Goal: Task Accomplishment & Management: Manage account settings

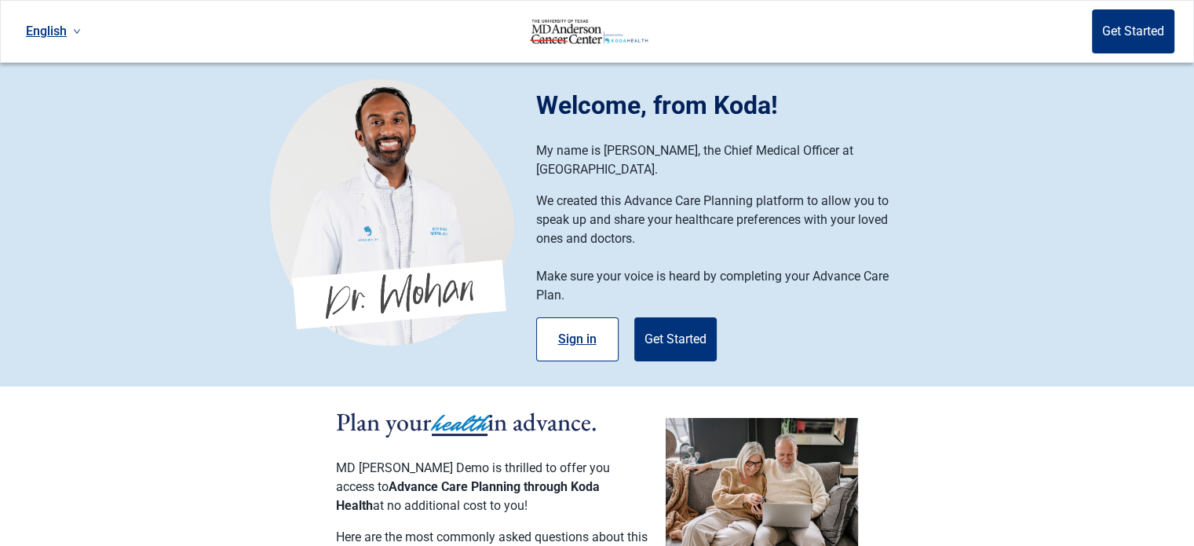
click at [558, 320] on button "Sign in" at bounding box center [577, 339] width 82 height 44
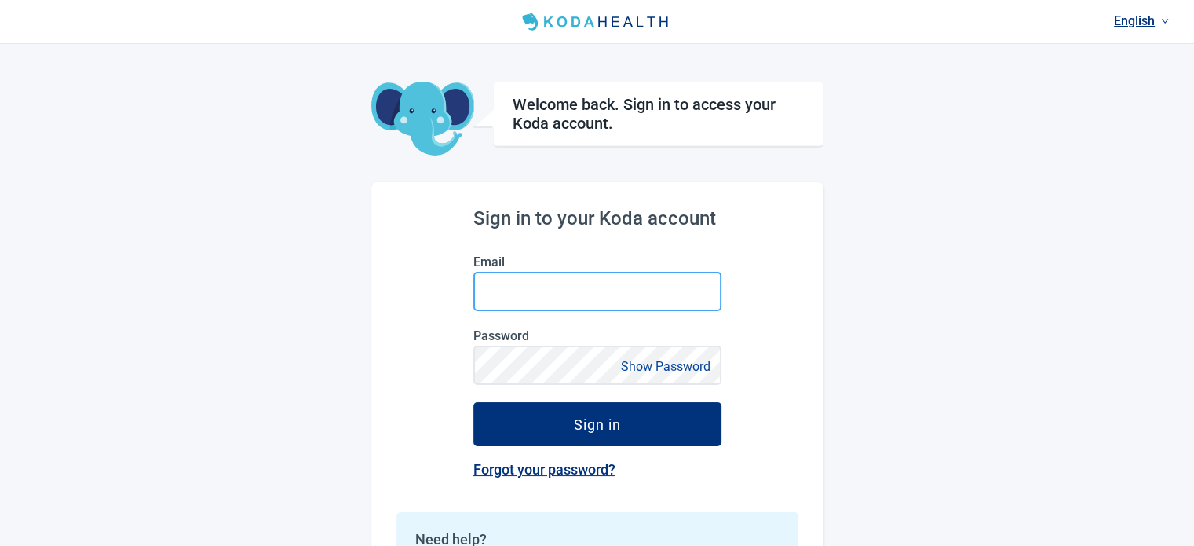
click at [561, 303] on input "Email" at bounding box center [597, 291] width 248 height 39
type input "nnbanks@mdanderson.org"
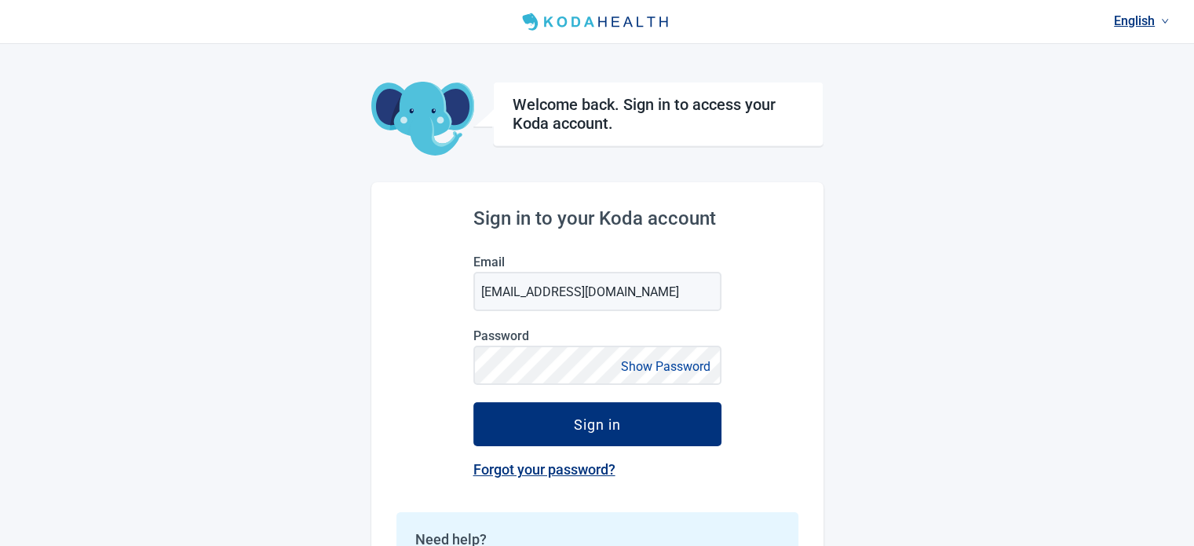
click at [674, 364] on button "Show Password" at bounding box center [665, 366] width 99 height 21
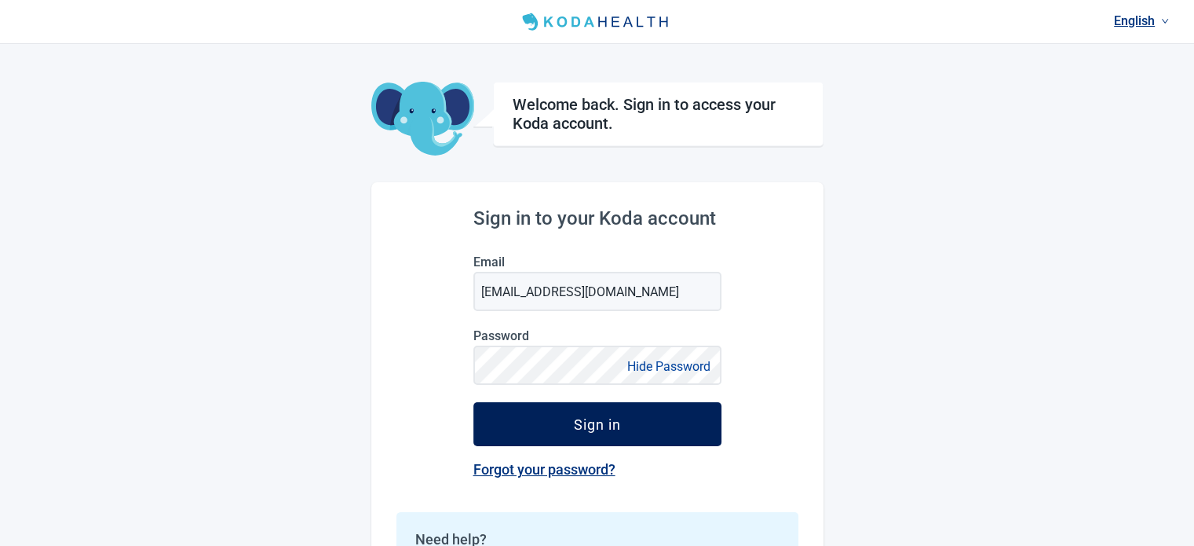
click at [637, 434] on button "Sign in" at bounding box center [597, 424] width 248 height 44
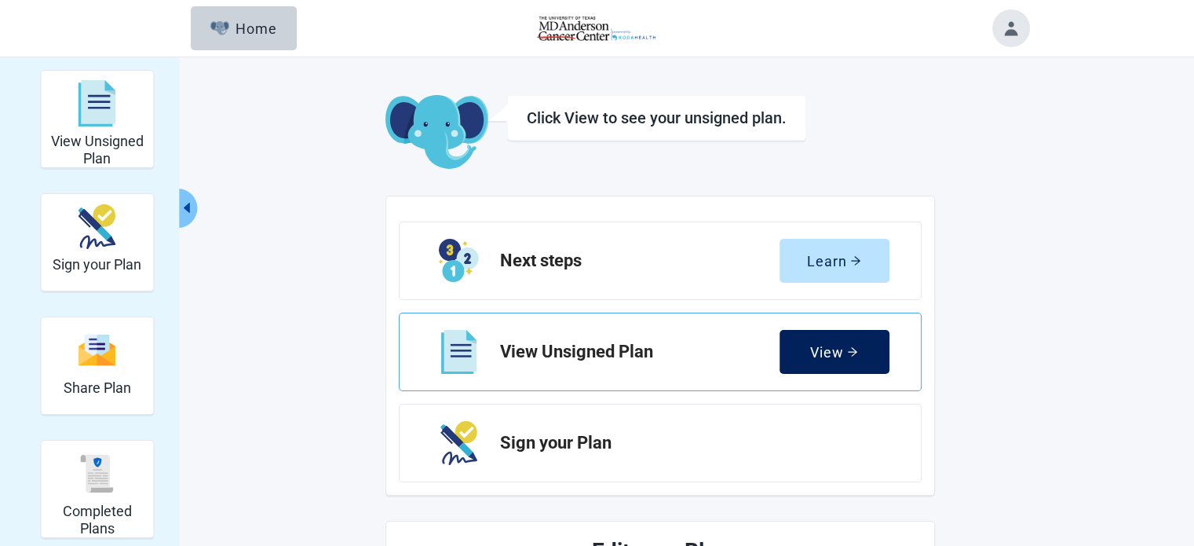
click at [801, 345] on button "View" at bounding box center [835, 352] width 110 height 44
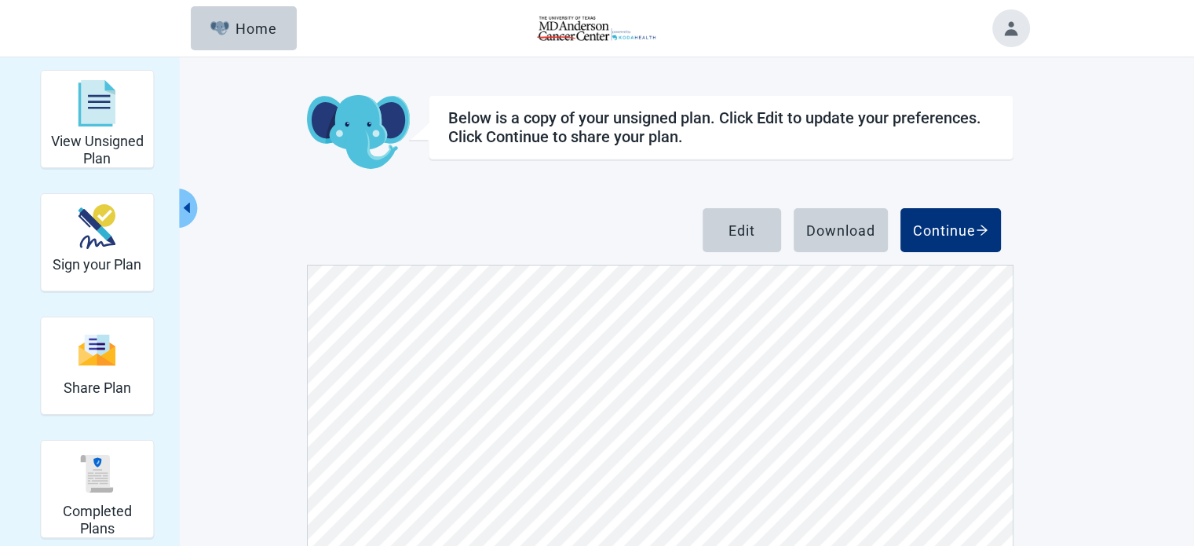
scroll to position [1727, 0]
click at [742, 228] on div "Edit" at bounding box center [742, 230] width 27 height 16
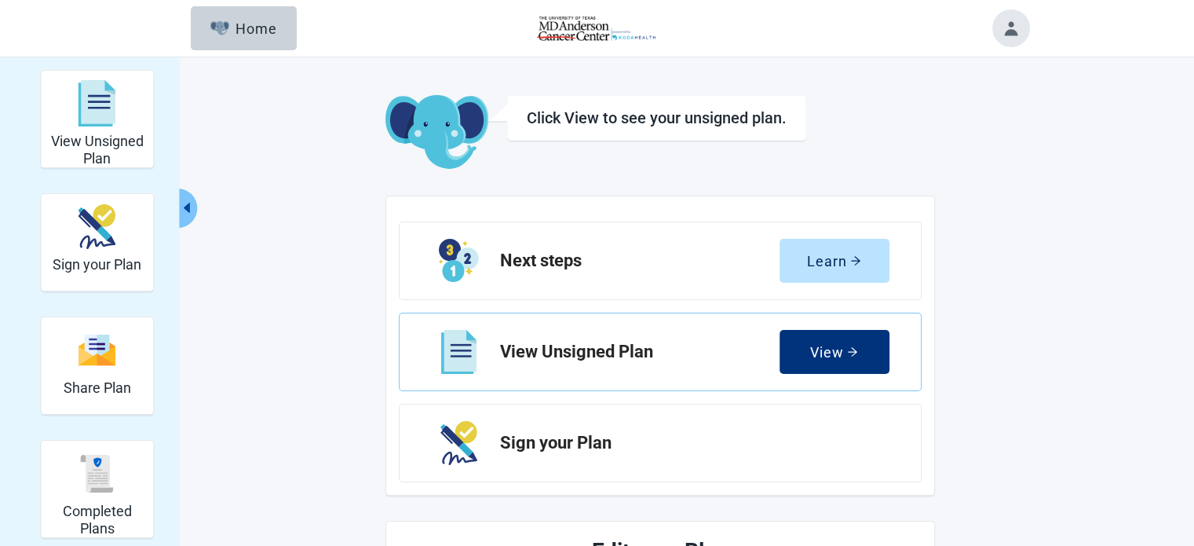
click at [816, 342] on button "View" at bounding box center [835, 352] width 110 height 44
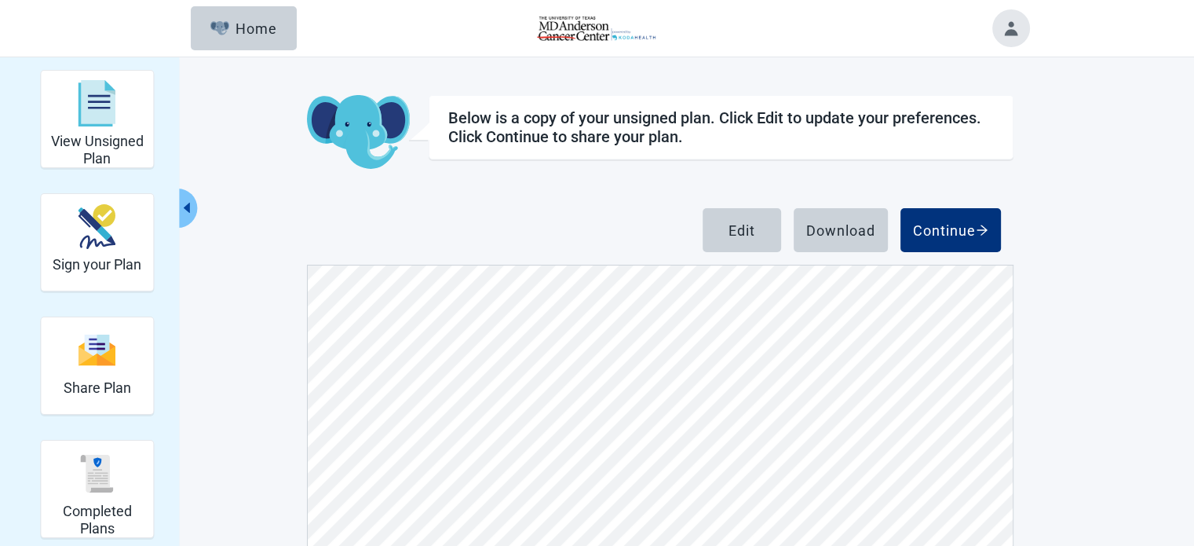
scroll to position [2984, 0]
click at [729, 238] on div "Edit" at bounding box center [742, 230] width 27 height 16
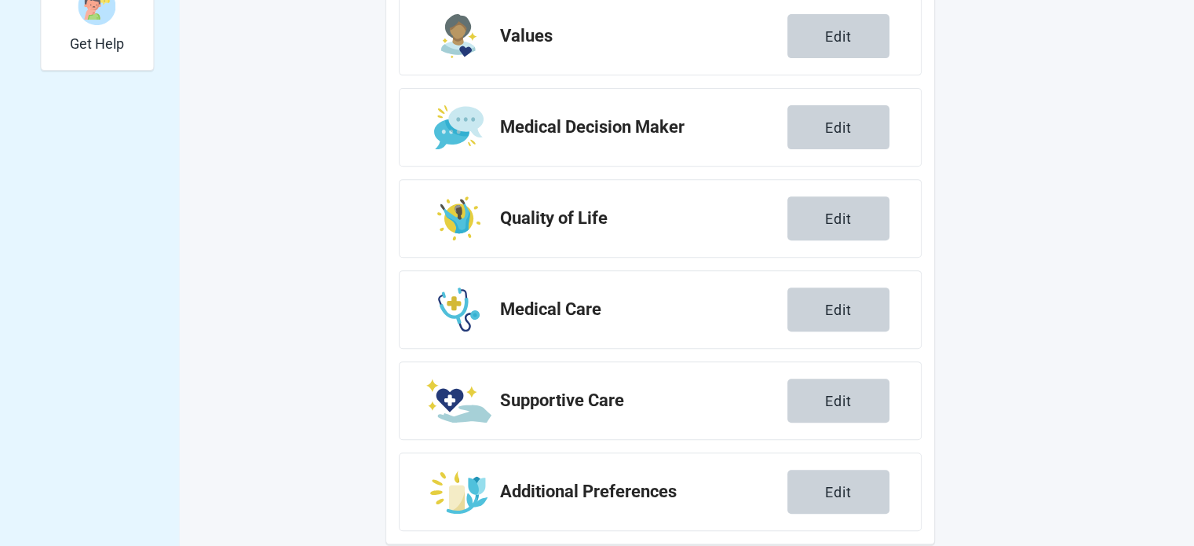
scroll to position [612, 0]
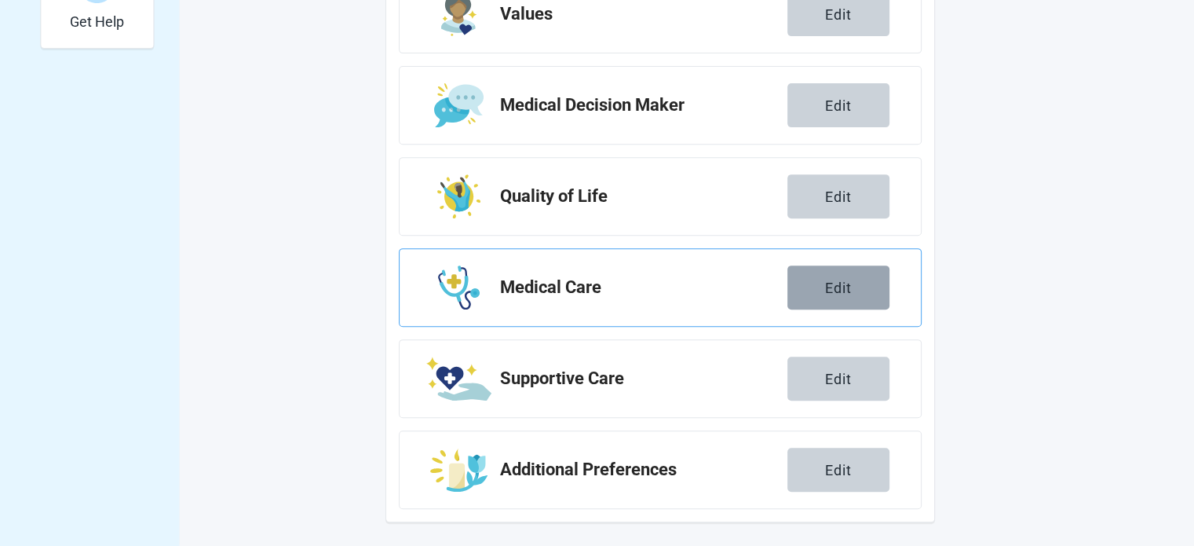
click at [839, 297] on button "Edit" at bounding box center [839, 287] width 102 height 44
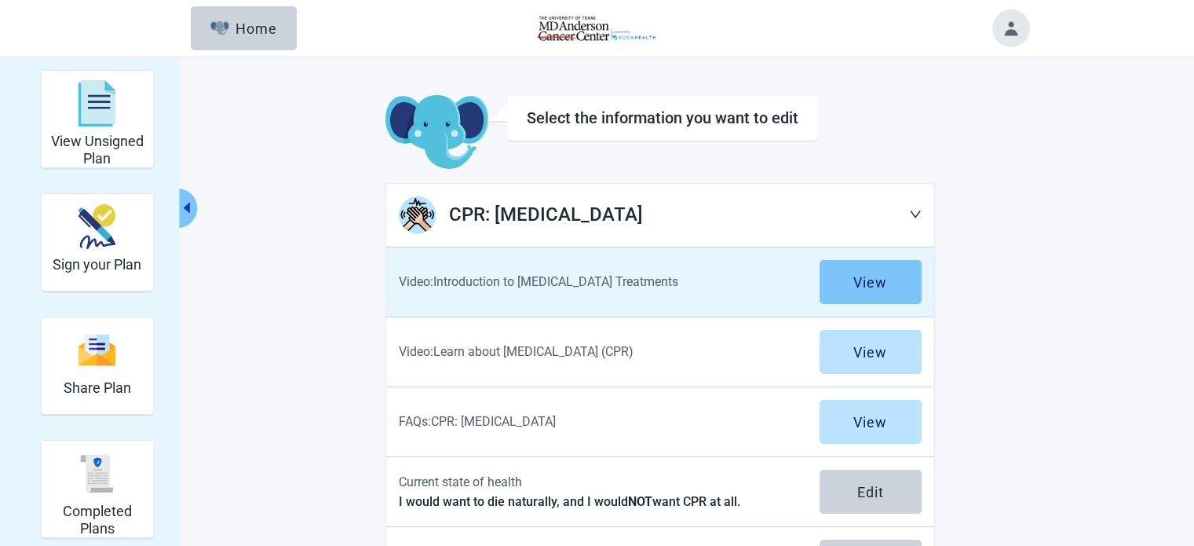
click at [857, 281] on div "View" at bounding box center [871, 282] width 34 height 16
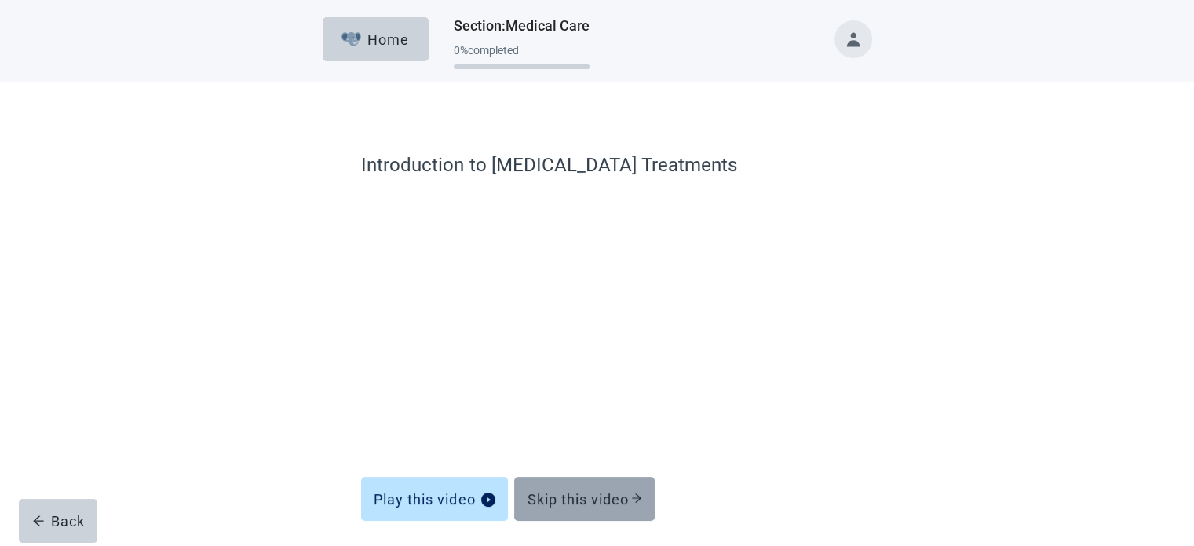
click at [617, 507] on button "Skip this video" at bounding box center [584, 499] width 141 height 44
click at [622, 499] on div "Skip this video" at bounding box center [584, 499] width 115 height 16
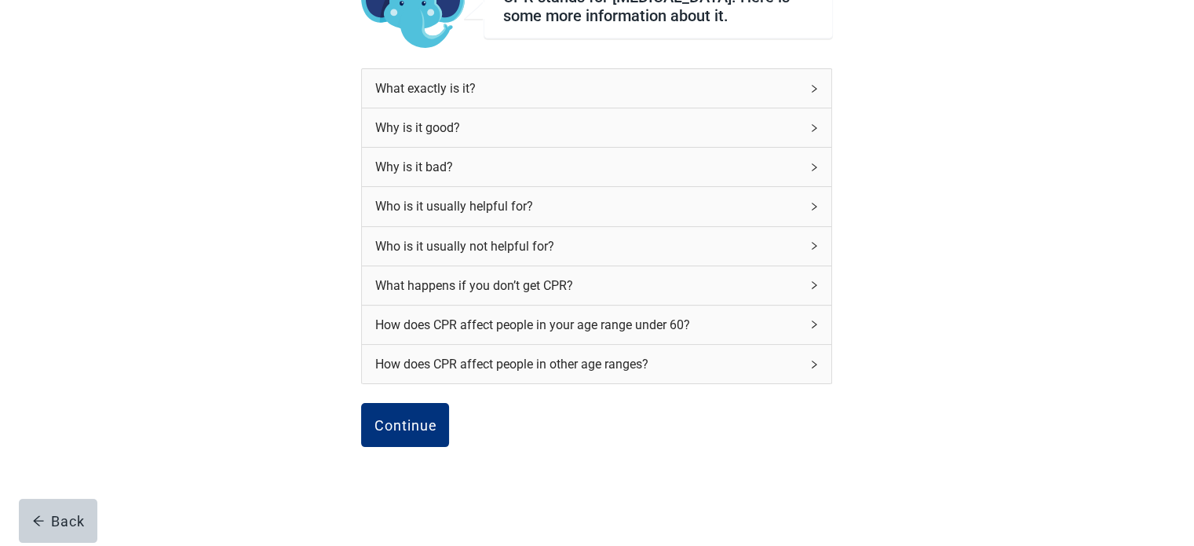
scroll to position [209, 0]
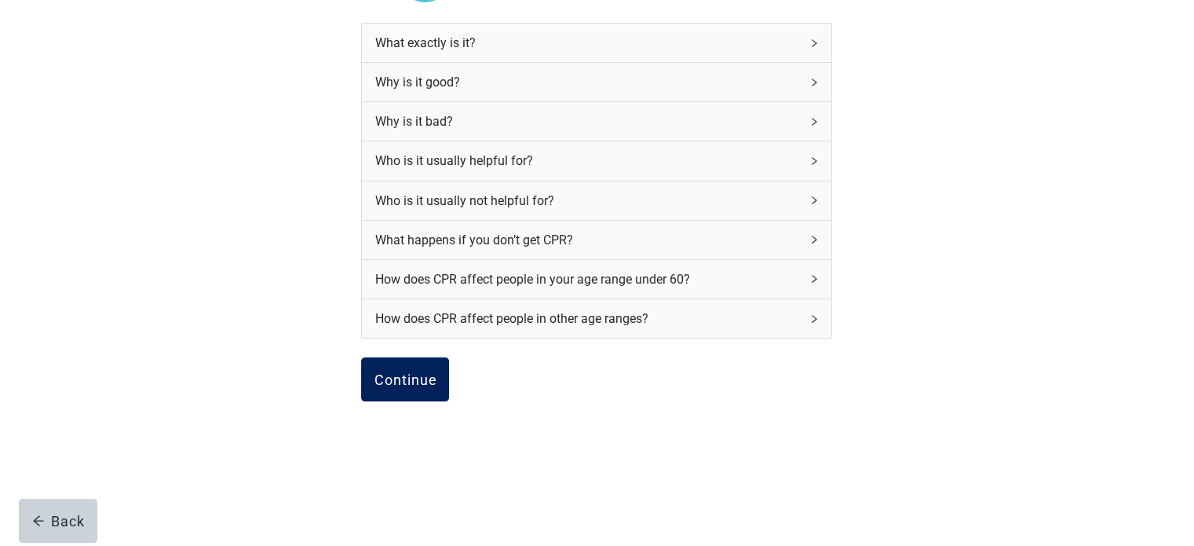
click at [413, 376] on div "Continue" at bounding box center [405, 379] width 63 height 16
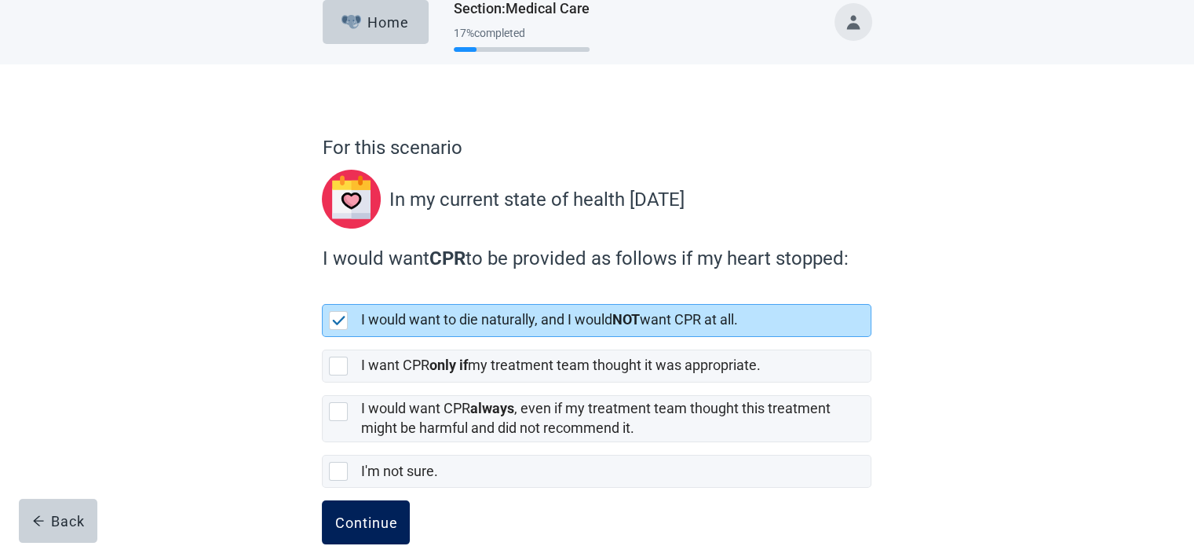
scroll to position [49, 0]
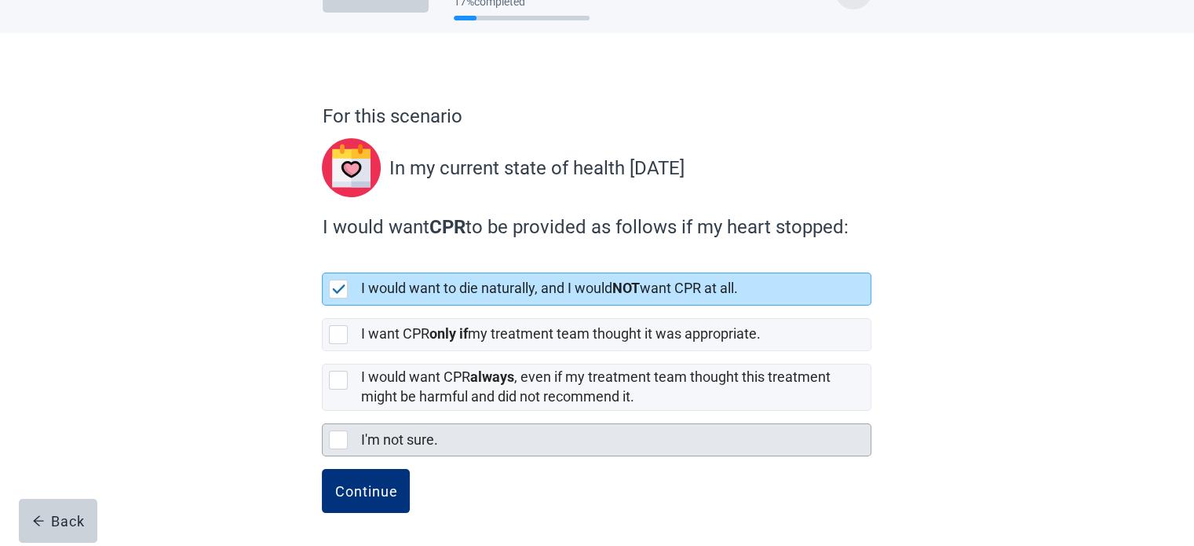
drag, startPoint x: 341, startPoint y: 436, endPoint x: 348, endPoint y: 442, distance: 9.5
click at [342, 436] on div at bounding box center [338, 439] width 19 height 19
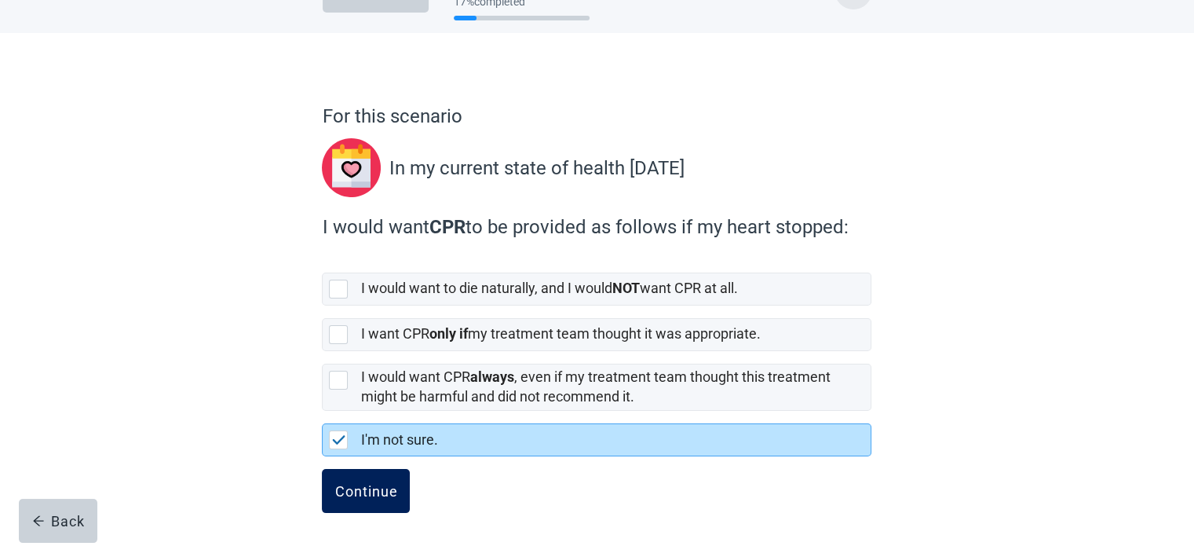
click at [369, 484] on div "Continue" at bounding box center [366, 491] width 63 height 16
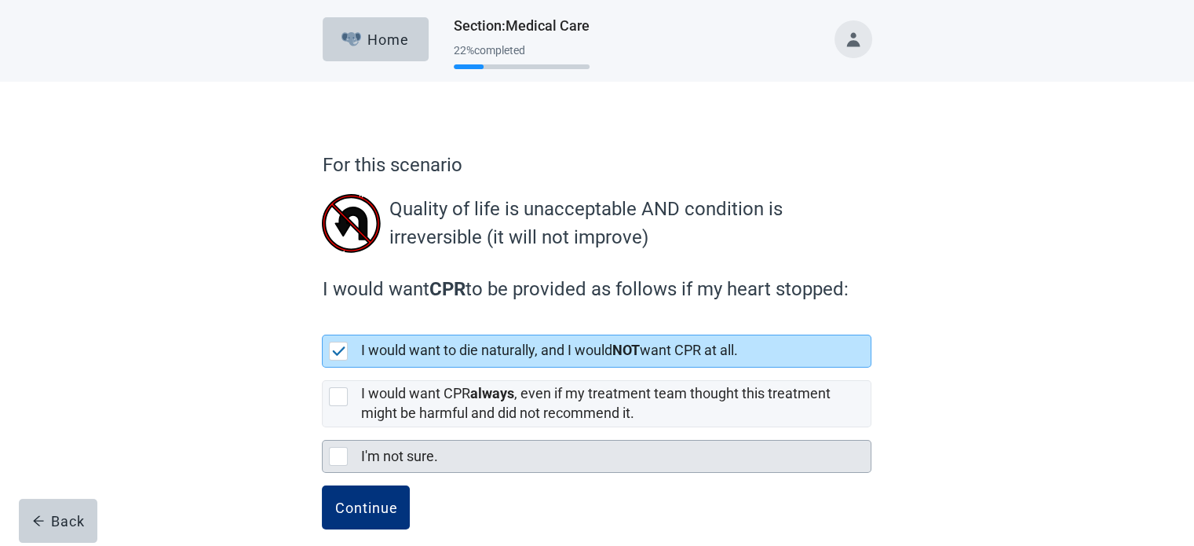
click at [338, 451] on div at bounding box center [338, 456] width 19 height 19
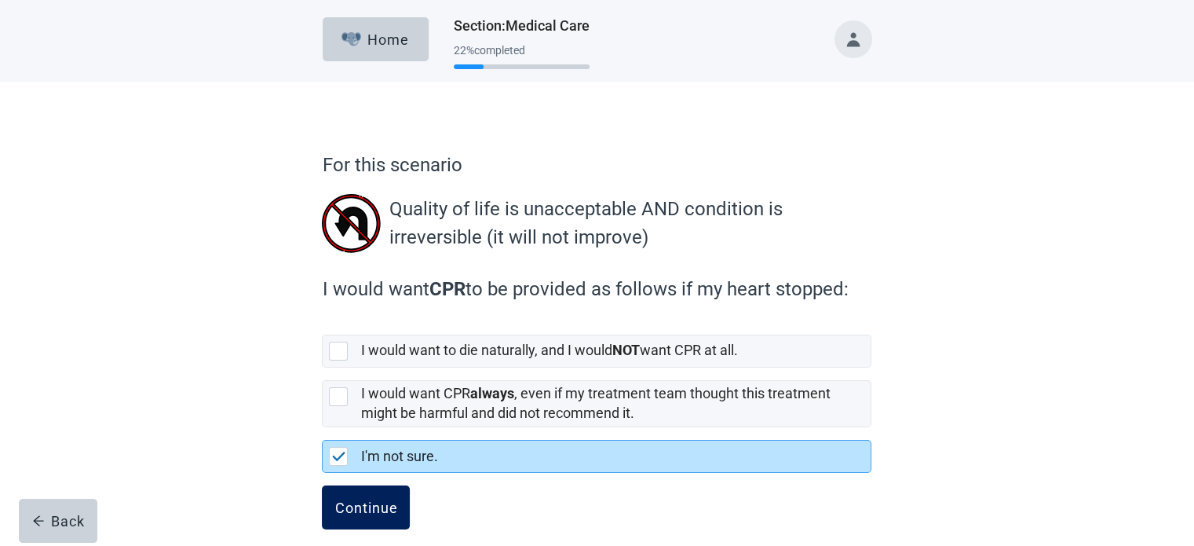
click at [348, 497] on button "Continue" at bounding box center [366, 507] width 88 height 44
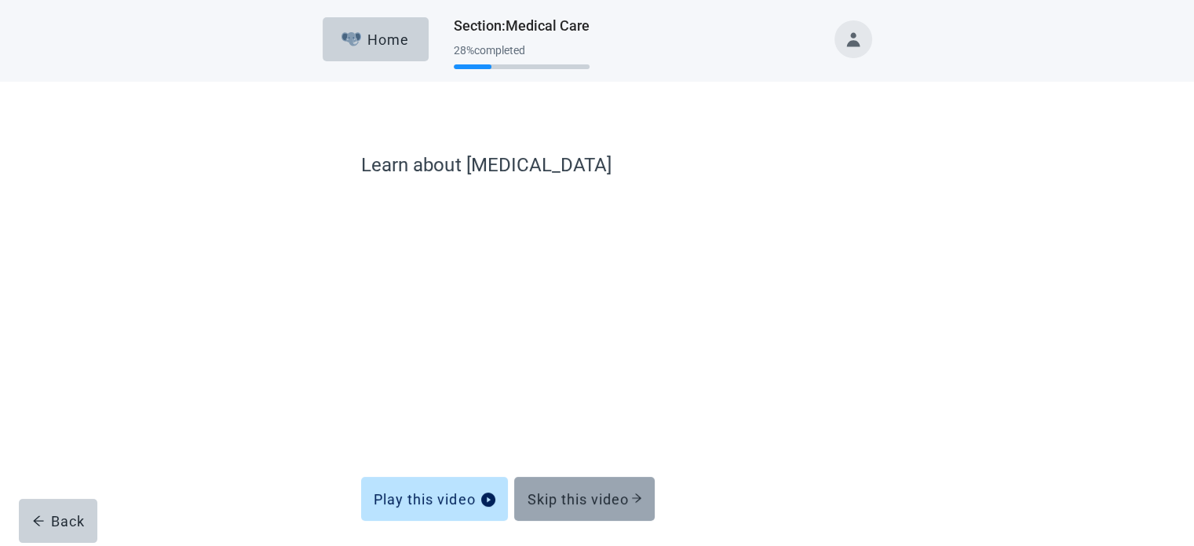
click at [565, 495] on div "Skip this video" at bounding box center [584, 499] width 115 height 16
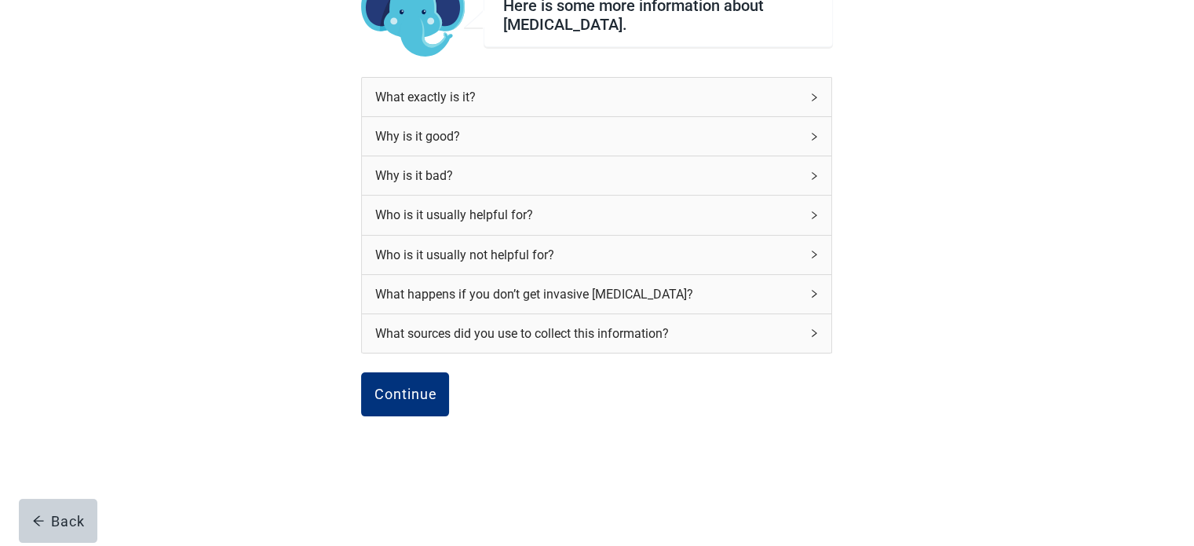
scroll to position [163, 0]
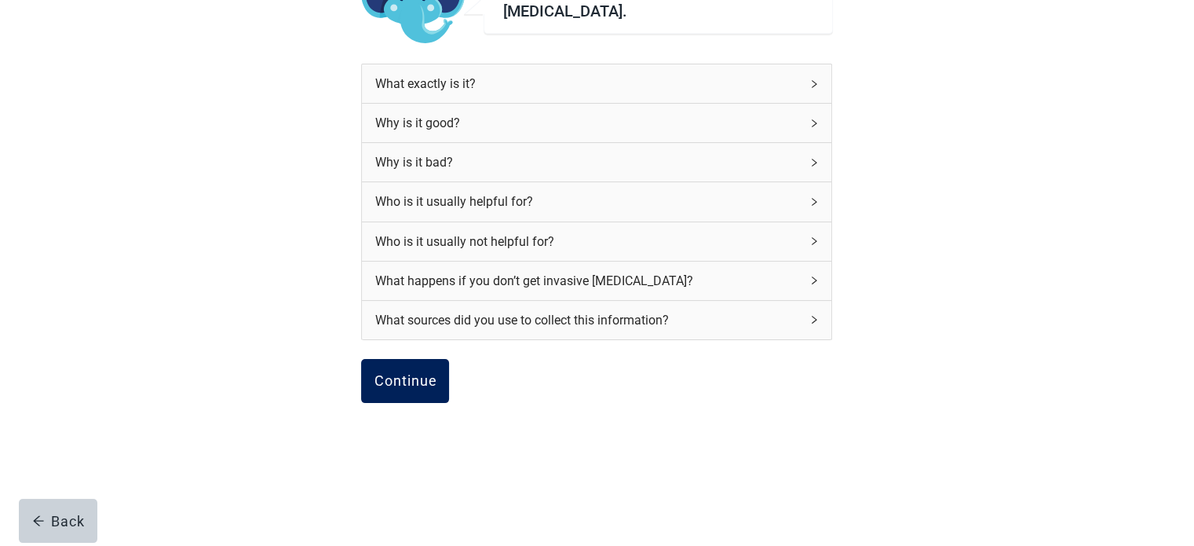
click at [397, 360] on button "Continue" at bounding box center [405, 381] width 88 height 44
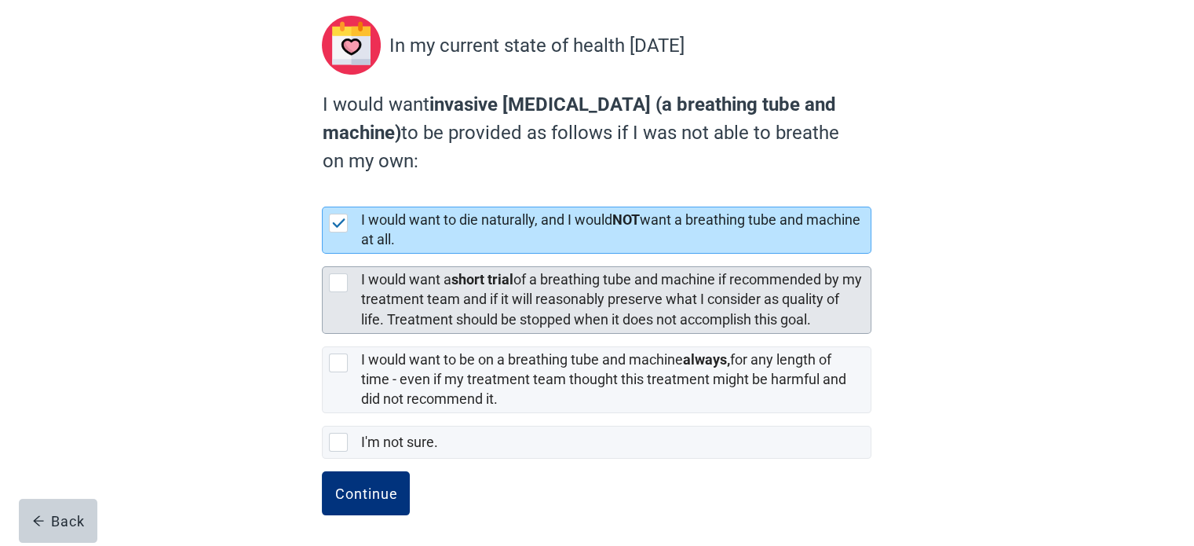
scroll to position [174, 0]
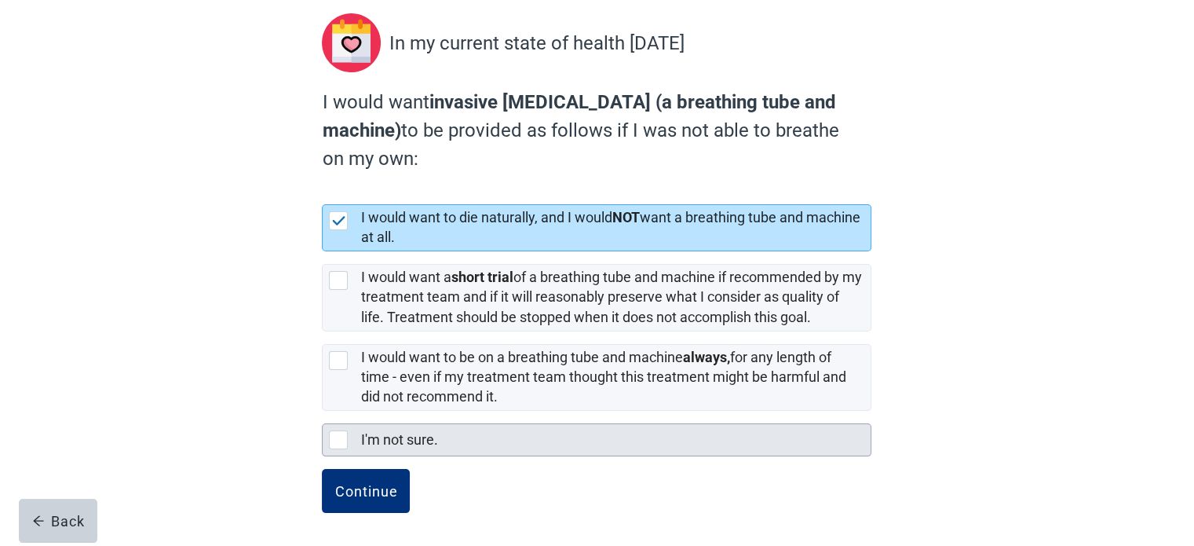
click at [342, 434] on div at bounding box center [338, 439] width 19 height 19
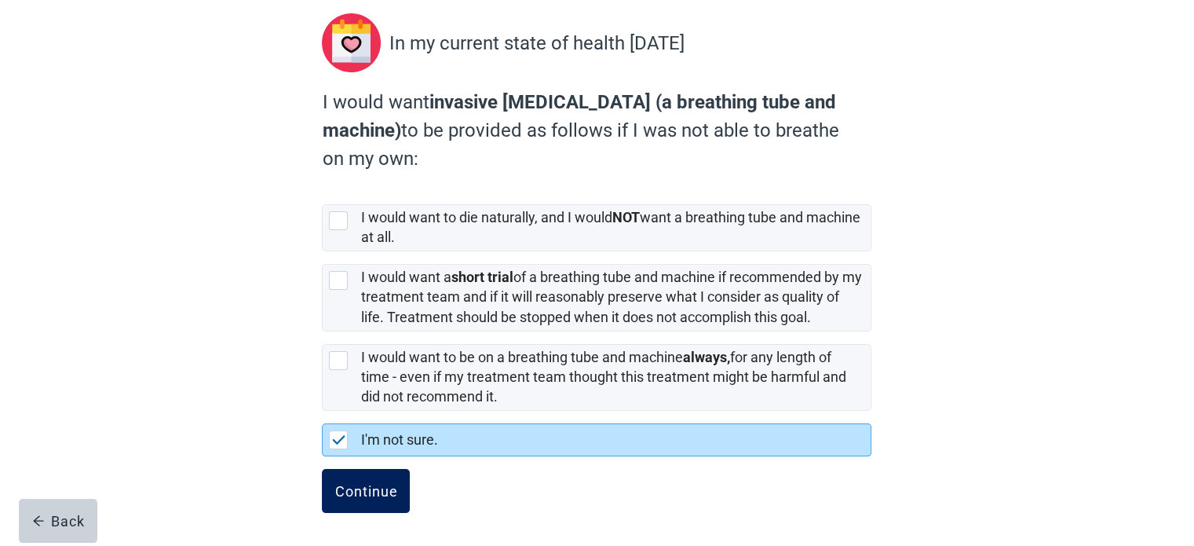
click at [366, 483] on div "Continue" at bounding box center [366, 491] width 63 height 16
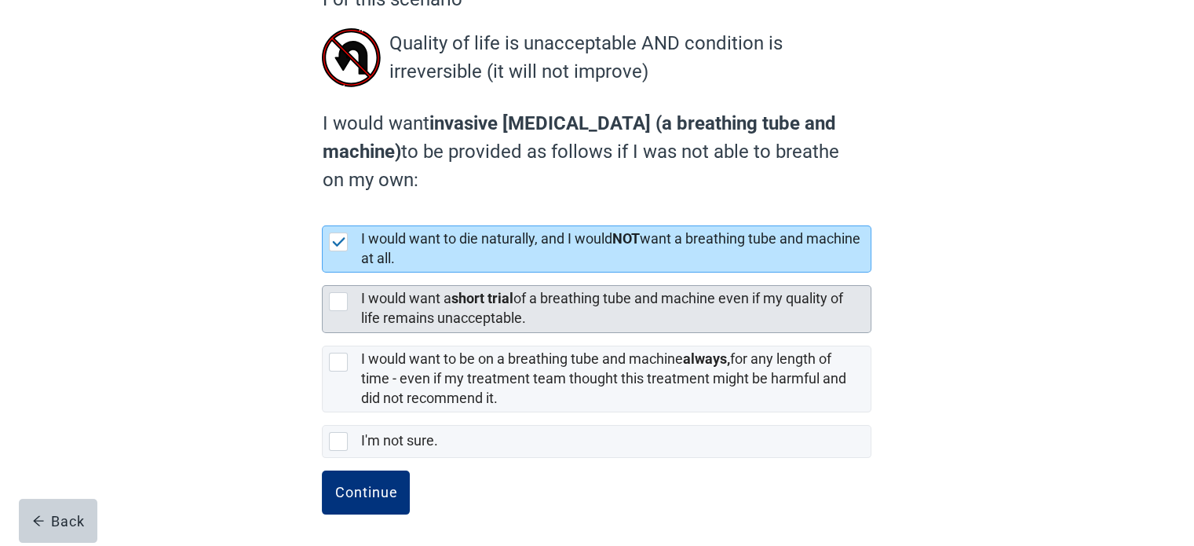
scroll to position [166, 0]
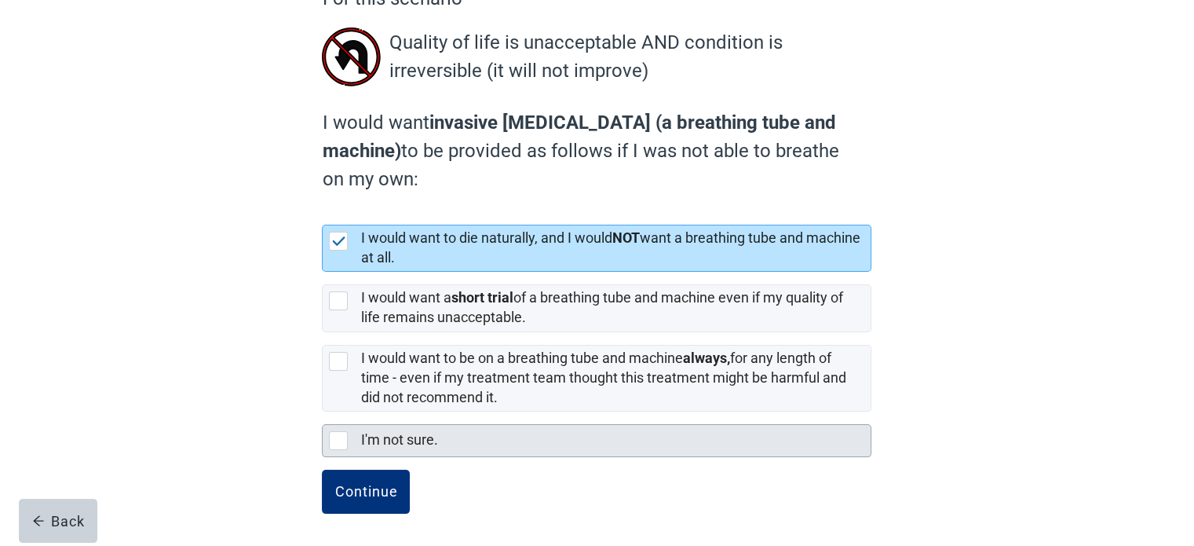
click at [339, 439] on div at bounding box center [338, 440] width 19 height 19
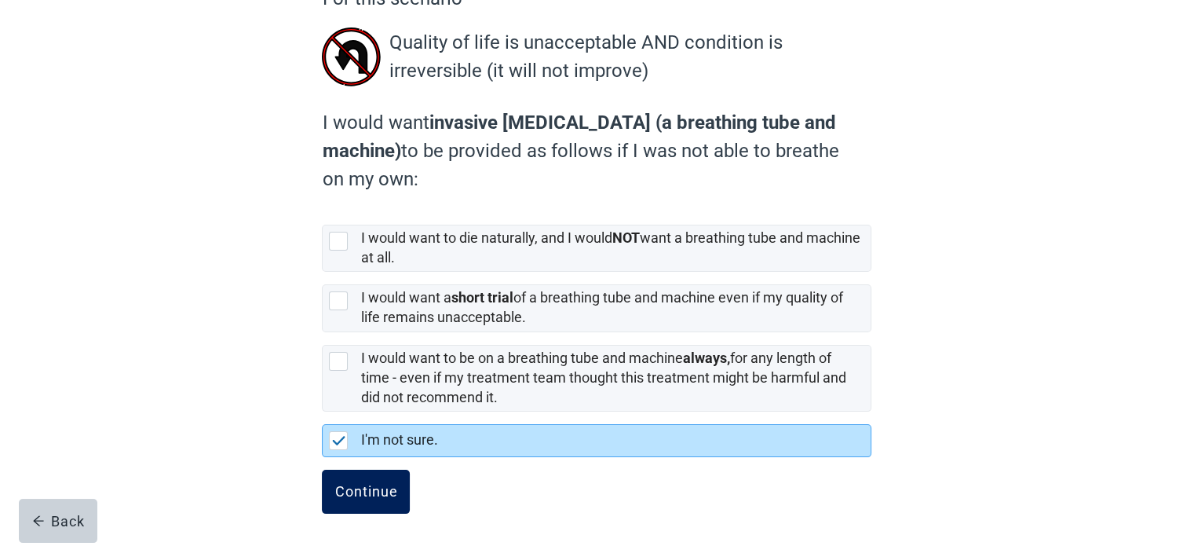
click at [351, 492] on div "Continue" at bounding box center [366, 492] width 63 height 16
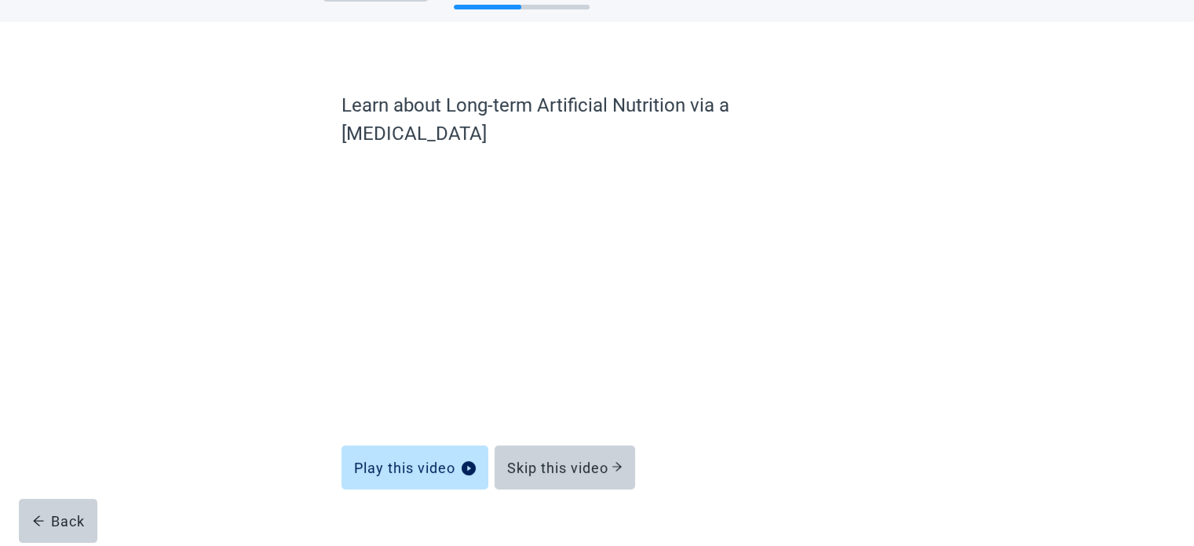
scroll to position [60, 0]
click at [561, 459] on div "Skip this video" at bounding box center [564, 467] width 115 height 16
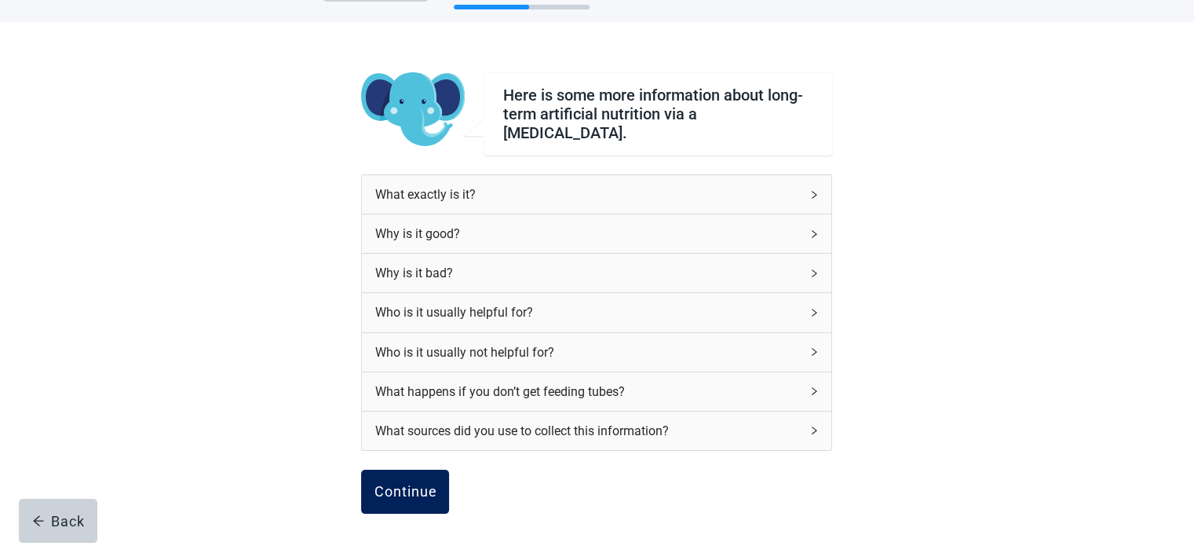
click at [378, 484] on div "Continue" at bounding box center [405, 492] width 63 height 16
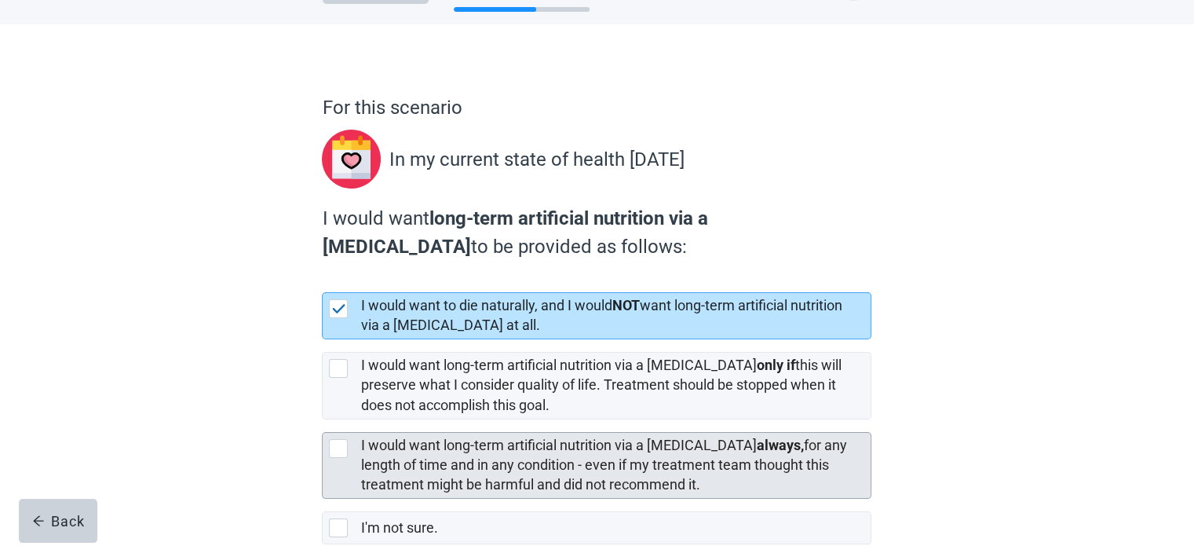
scroll to position [145, 0]
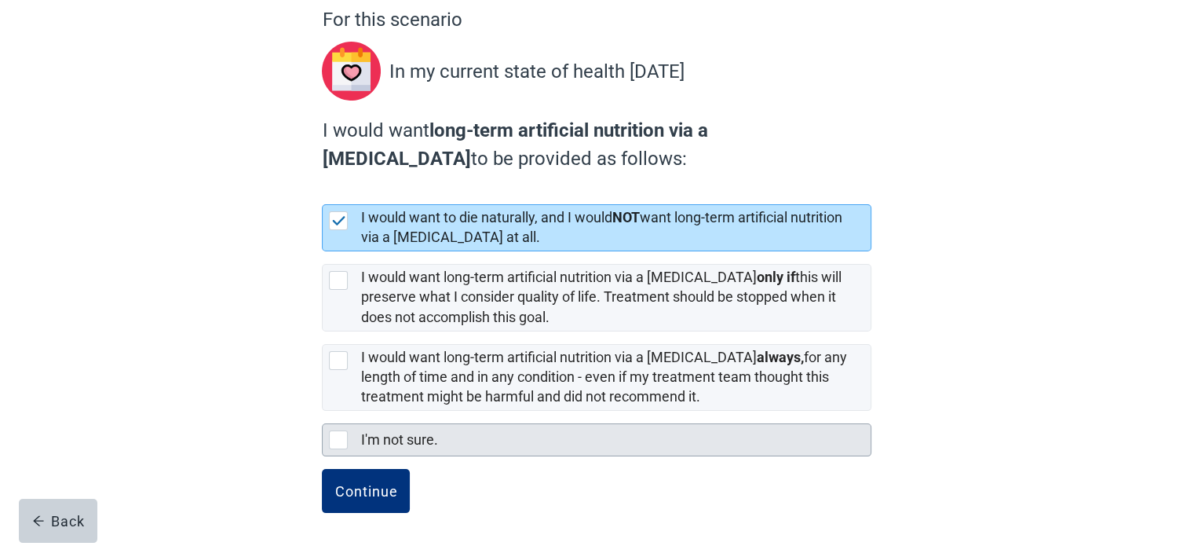
drag, startPoint x: 335, startPoint y: 434, endPoint x: 337, endPoint y: 444, distance: 10.5
click at [336, 436] on div at bounding box center [338, 439] width 19 height 19
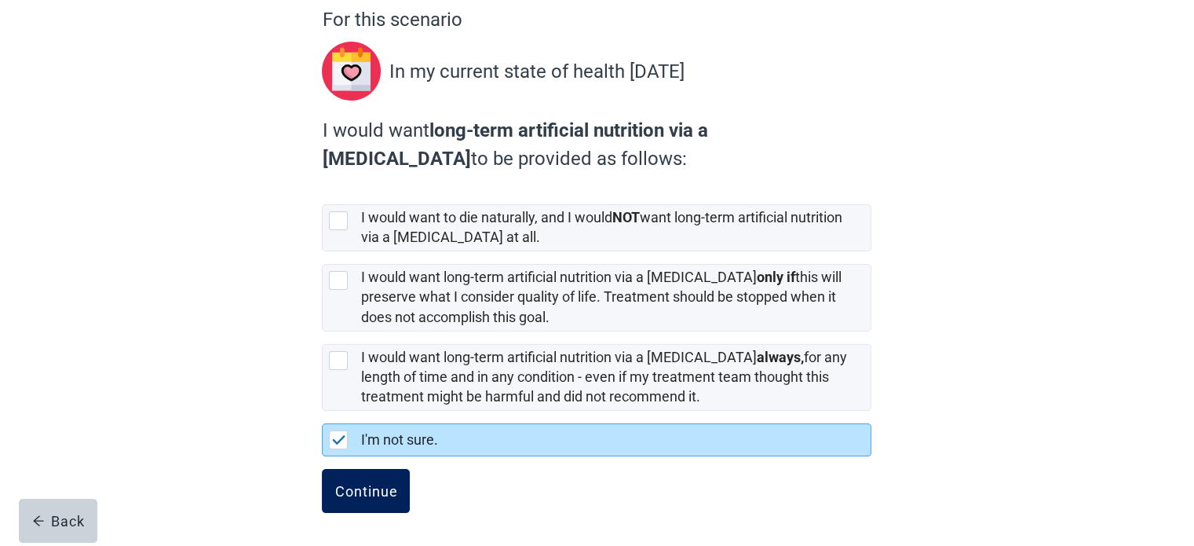
click at [352, 483] on div "Continue" at bounding box center [366, 491] width 63 height 16
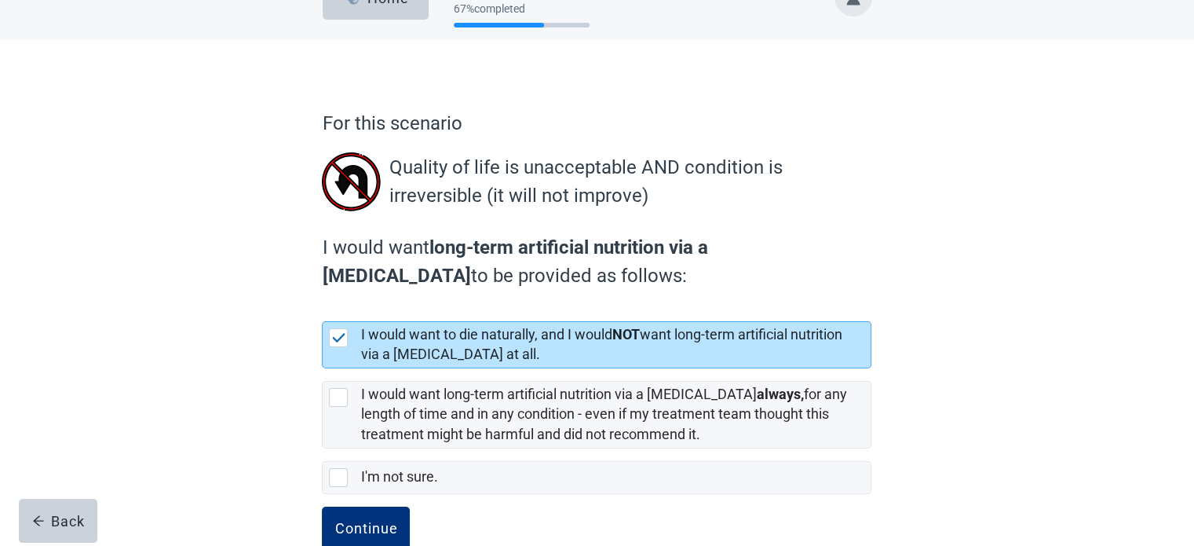
scroll to position [79, 0]
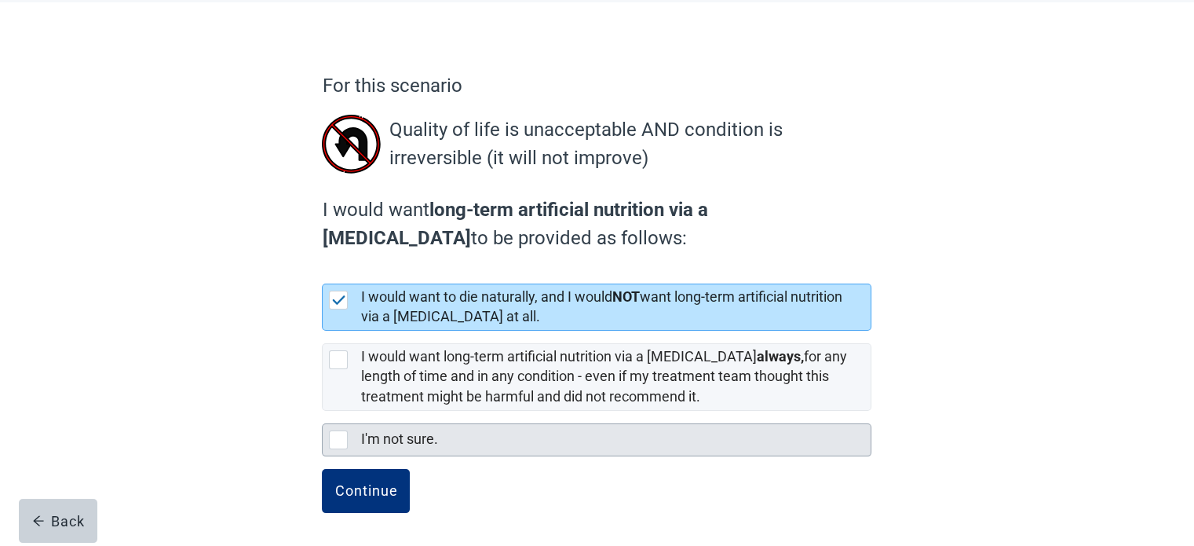
click at [338, 440] on div at bounding box center [338, 439] width 19 height 19
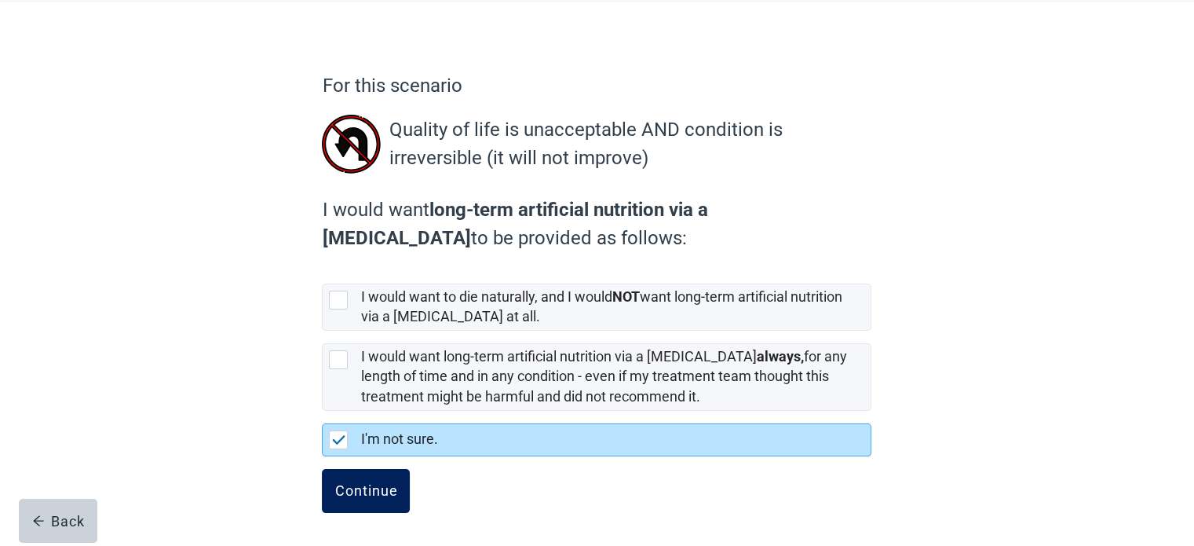
click at [355, 499] on button "Continue" at bounding box center [366, 491] width 88 height 44
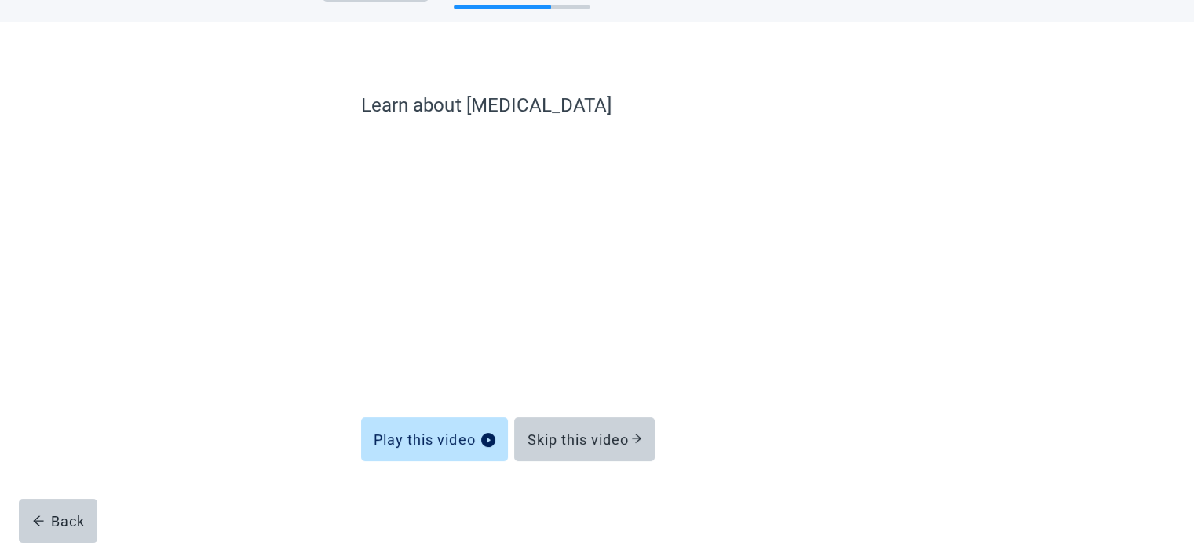
scroll to position [60, 0]
click at [604, 446] on div "Skip this video" at bounding box center [584, 439] width 115 height 16
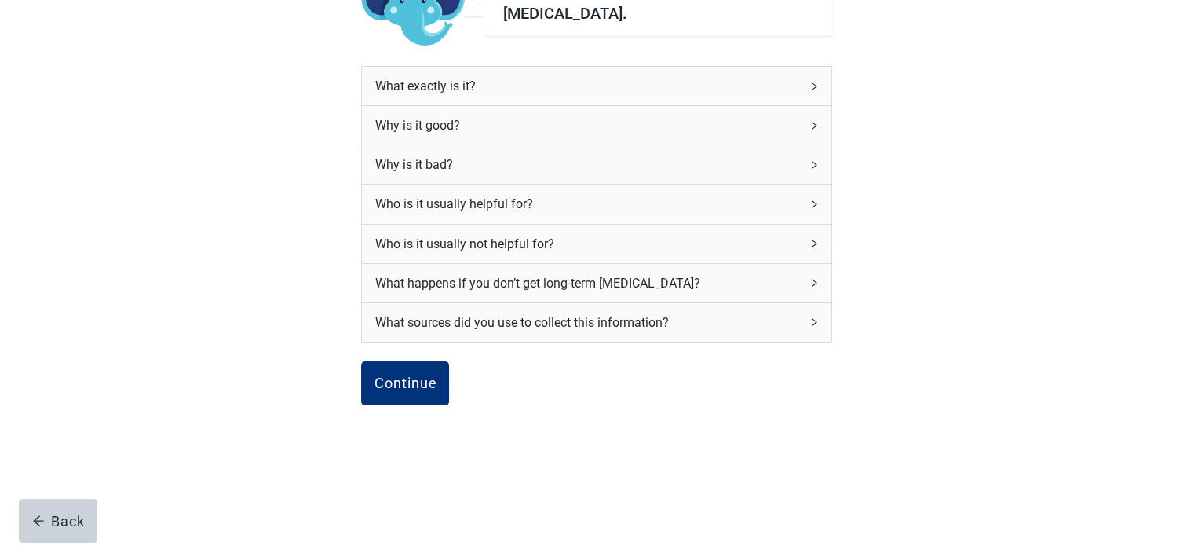
scroll to position [163, 0]
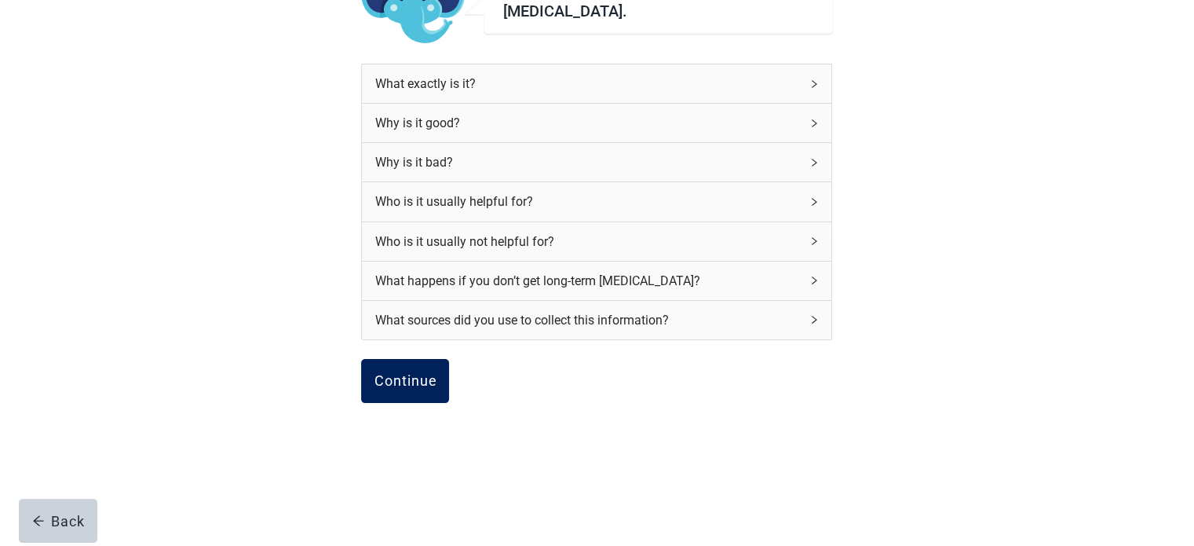
click at [422, 373] on div "Continue" at bounding box center [405, 381] width 63 height 16
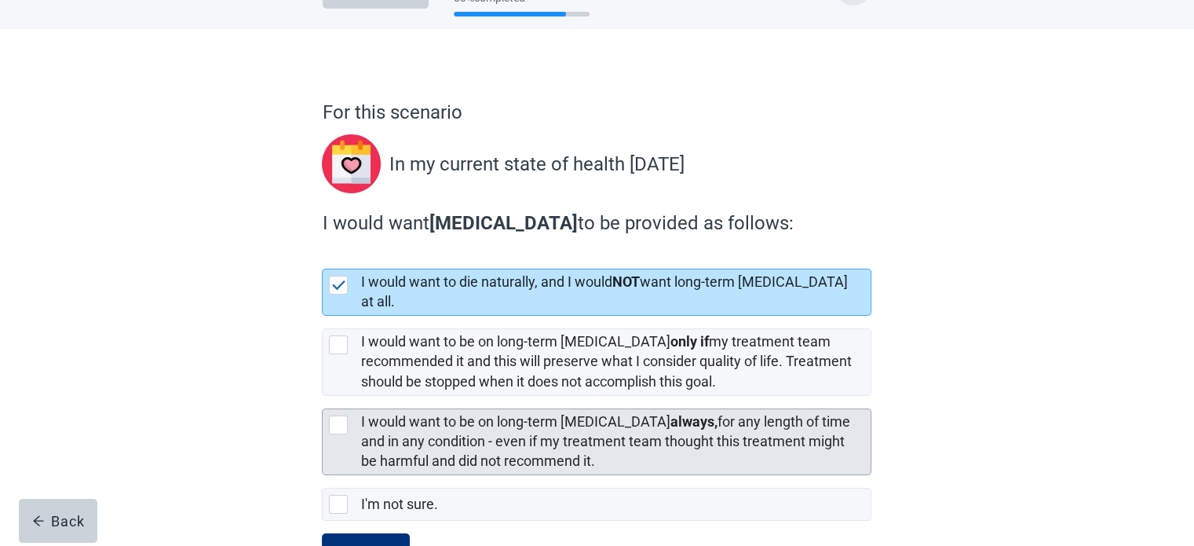
scroll to position [103, 0]
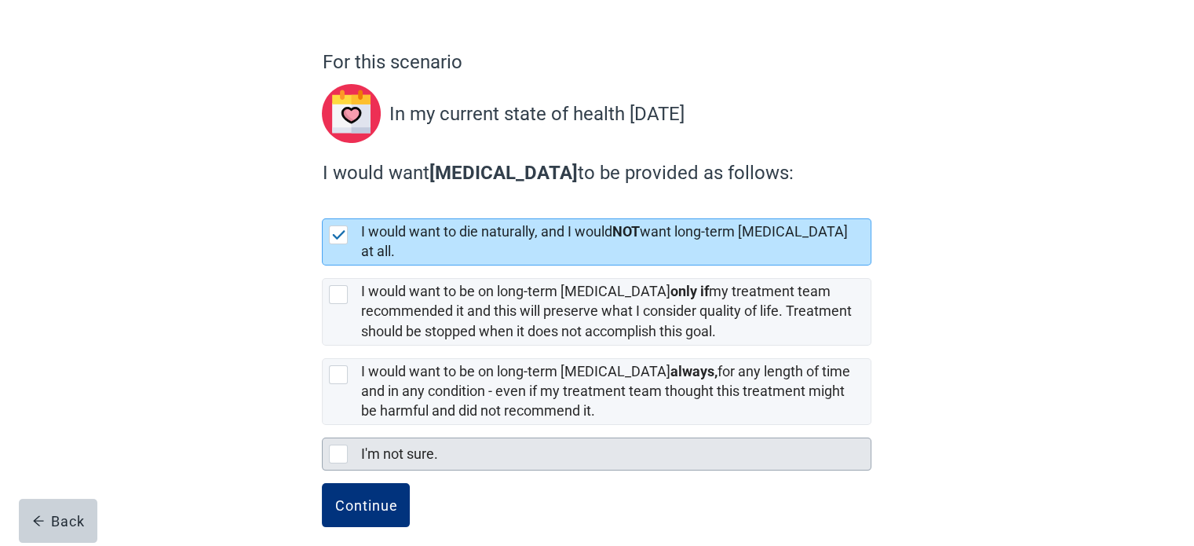
click at [338, 444] on div at bounding box center [338, 453] width 19 height 19
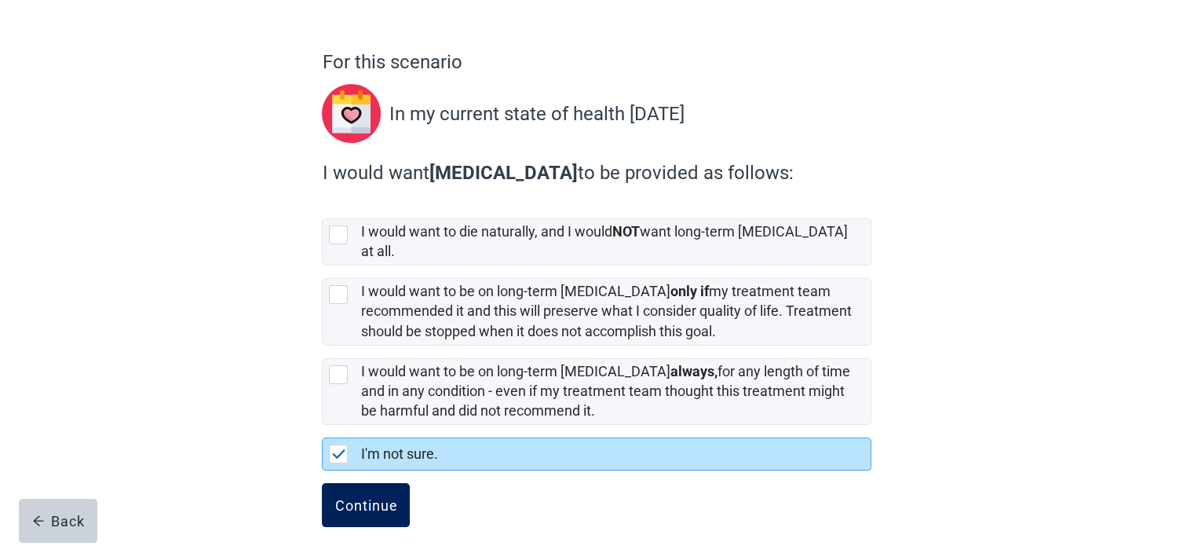
click at [361, 497] on div "Continue" at bounding box center [366, 505] width 63 height 16
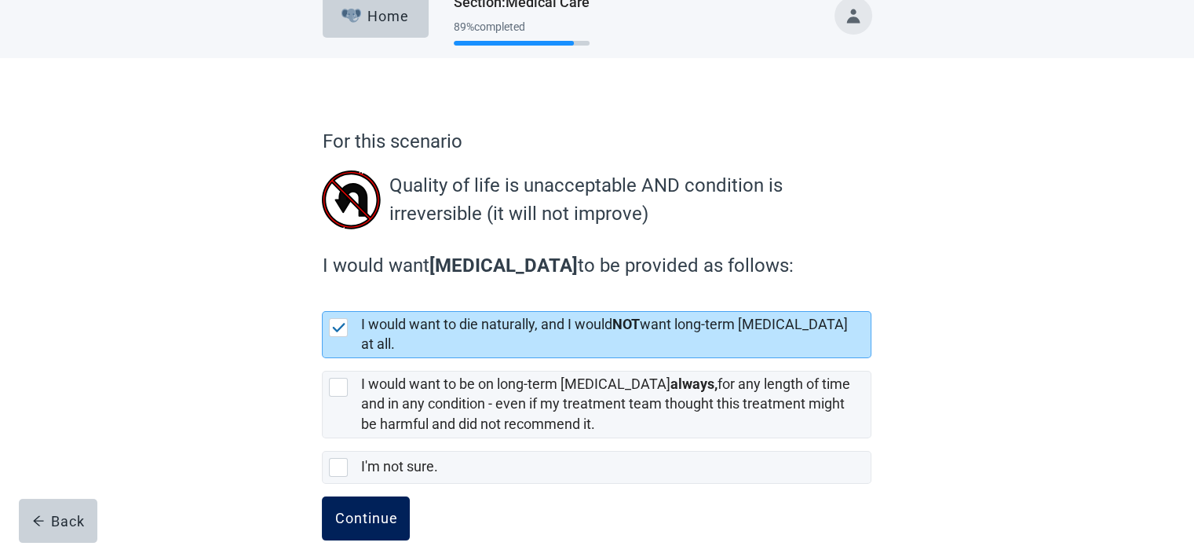
scroll to position [37, 0]
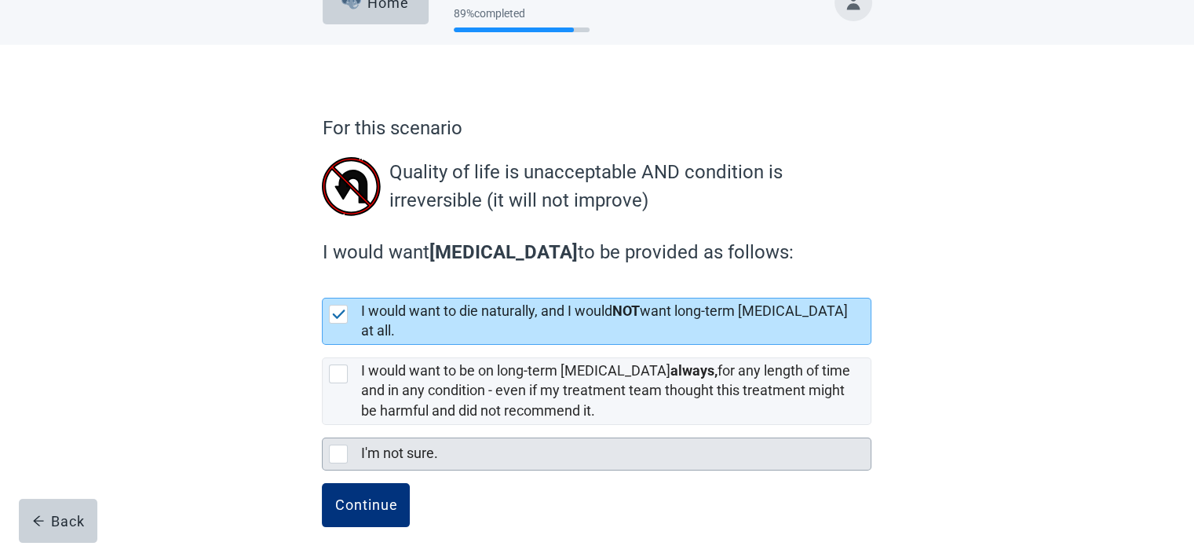
click at [336, 445] on div at bounding box center [338, 453] width 19 height 19
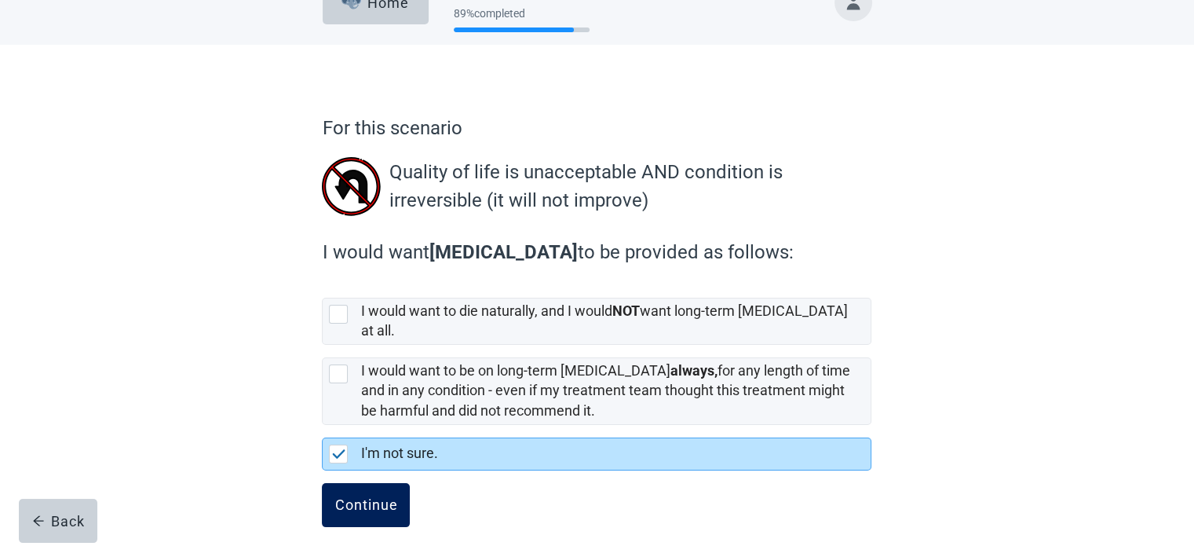
click at [349, 497] on div "Continue" at bounding box center [366, 505] width 63 height 16
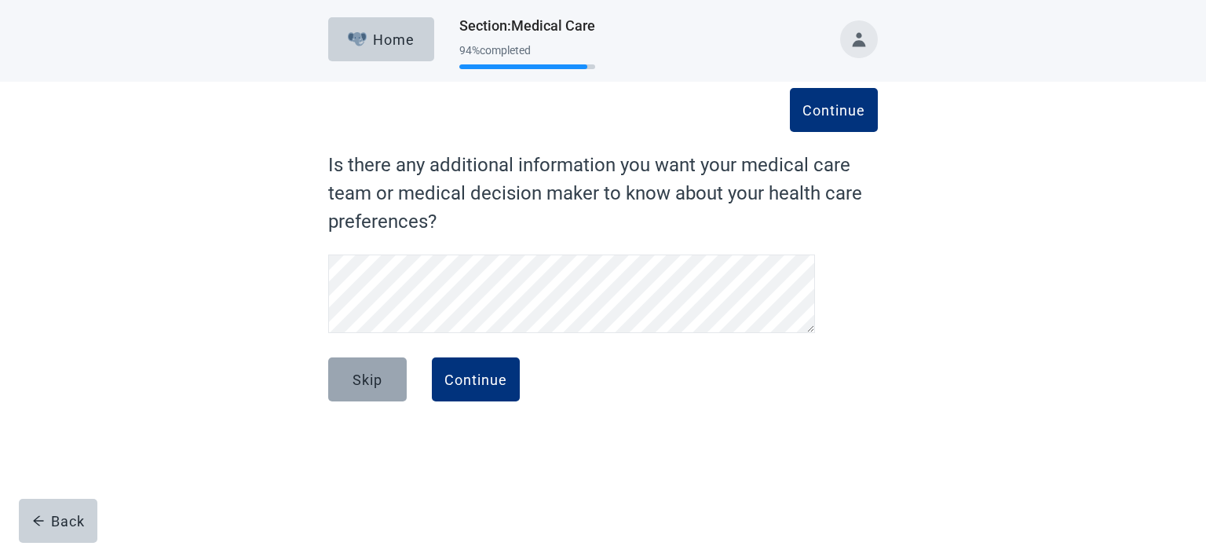
click at [356, 377] on div "Skip" at bounding box center [368, 379] width 30 height 16
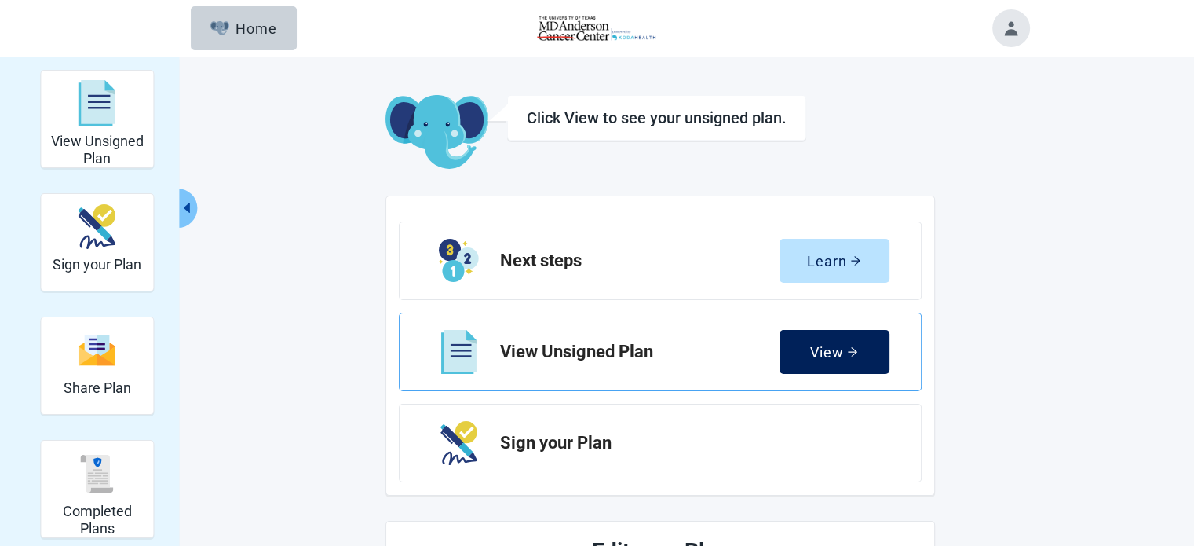
click at [842, 353] on div "View" at bounding box center [834, 352] width 48 height 16
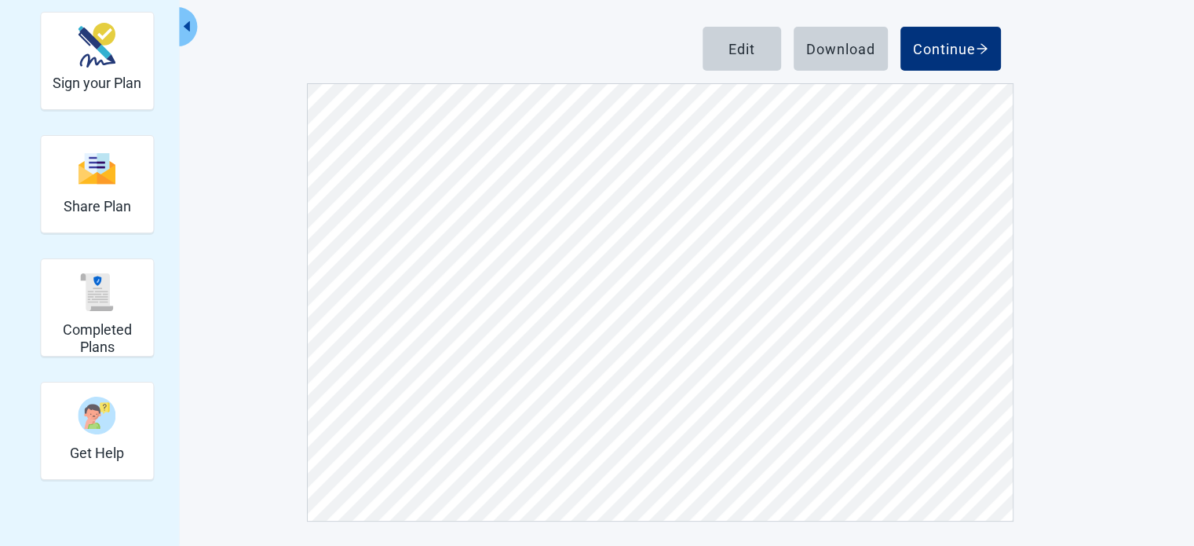
scroll to position [2277, 0]
click at [727, 44] on button "Edit" at bounding box center [742, 49] width 79 height 44
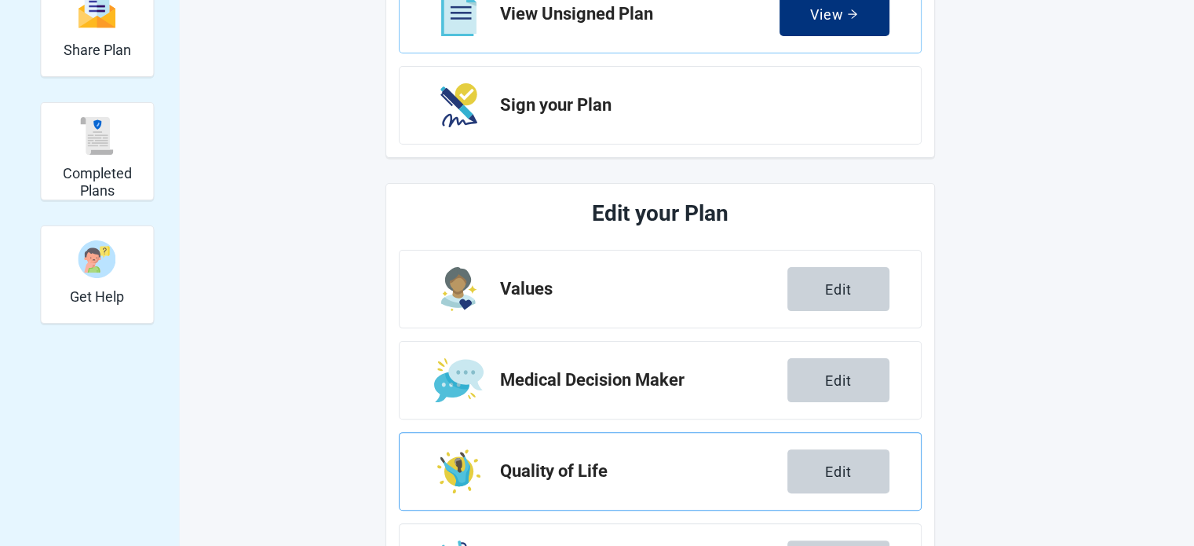
scroll to position [612, 0]
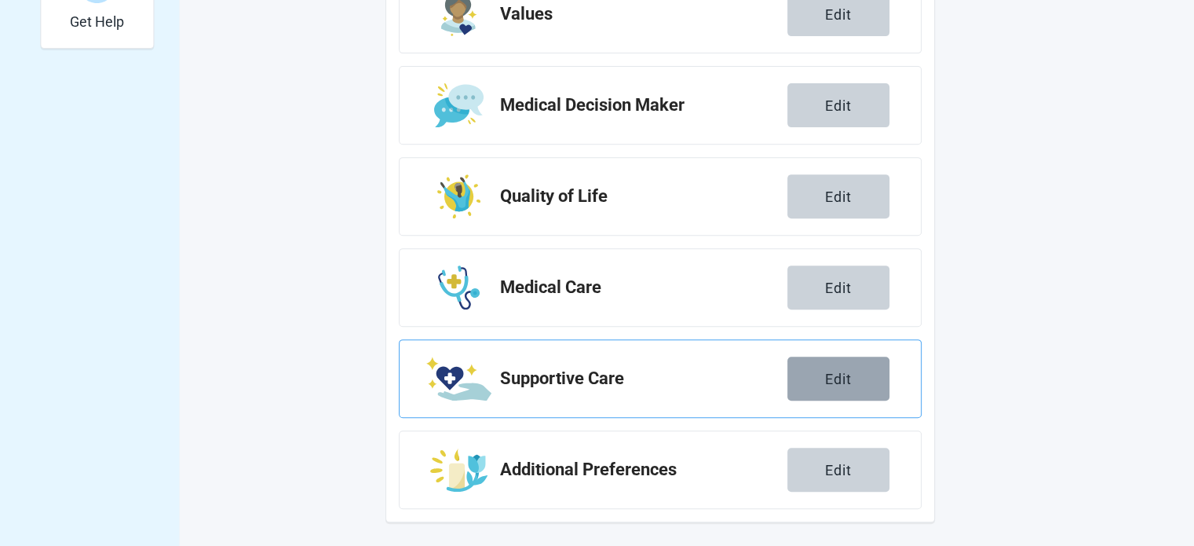
click at [812, 367] on button "Edit" at bounding box center [839, 378] width 102 height 44
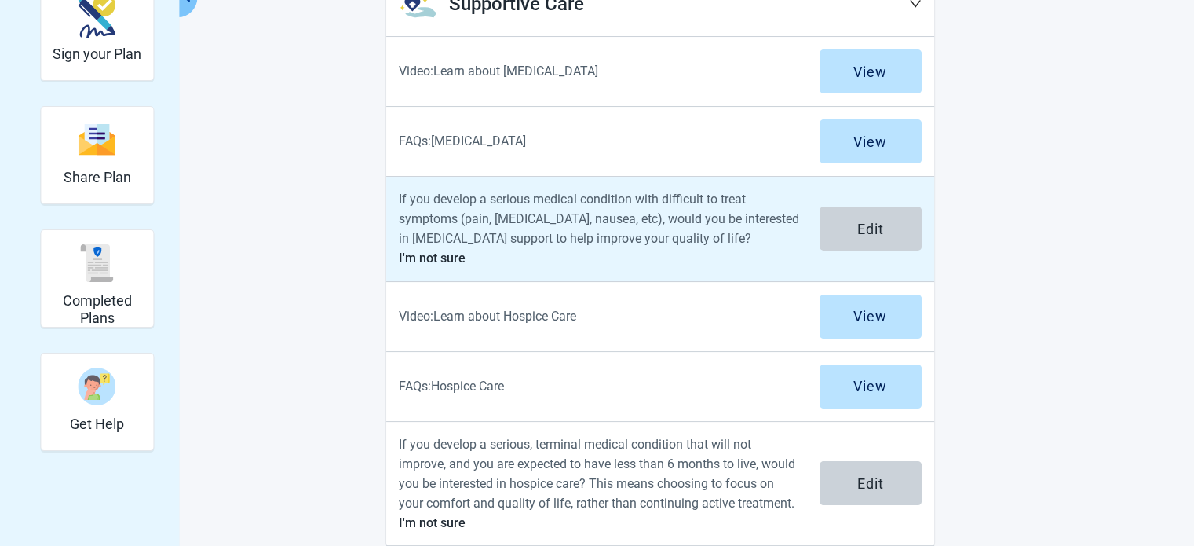
scroll to position [235, 0]
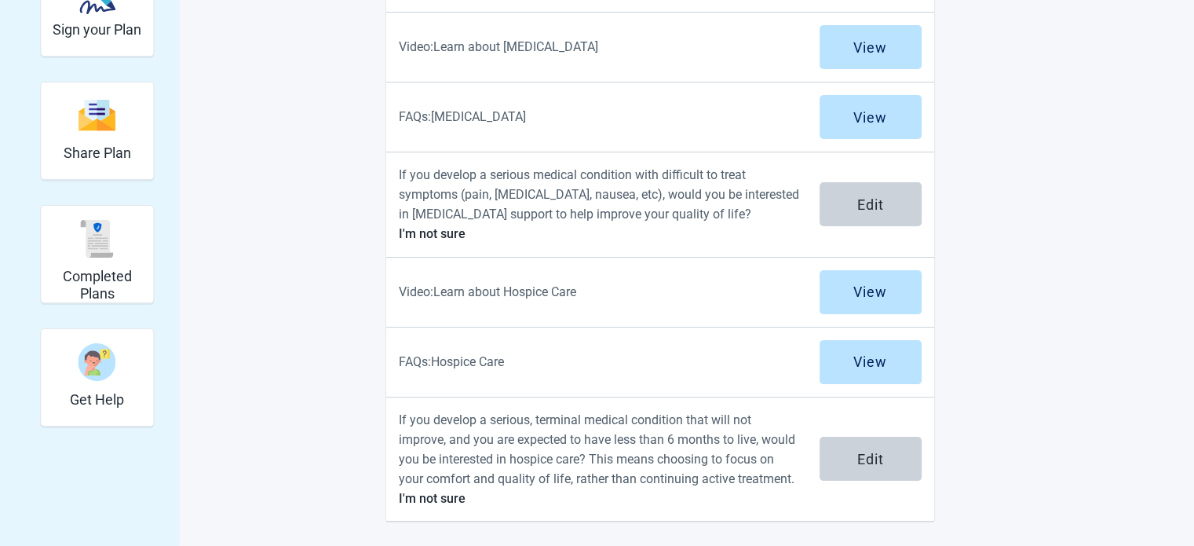
click at [1036, 308] on div "View Unsigned Plan Sign your Plan Share Plan Completed Plans Get Help Select th…" at bounding box center [597, 185] width 1194 height 725
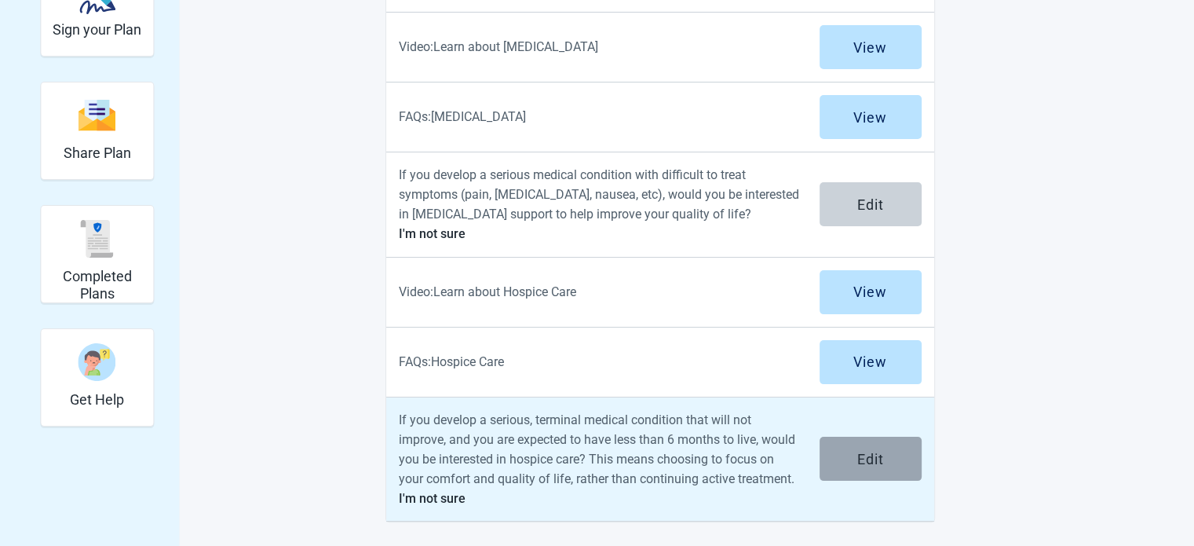
click at [880, 451] on div "Edit" at bounding box center [870, 459] width 27 height 16
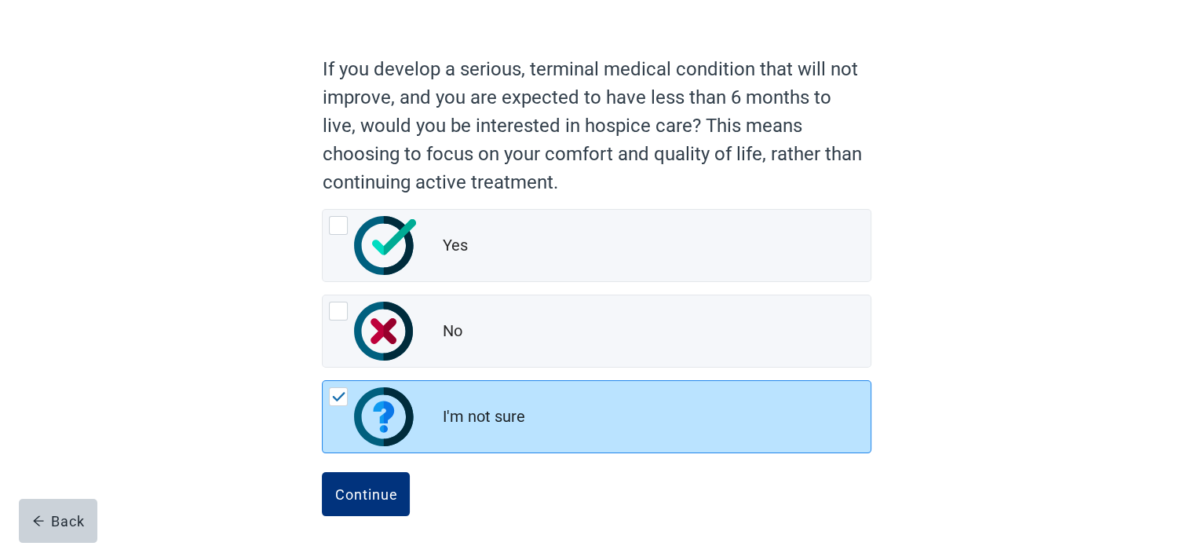
scroll to position [107, 0]
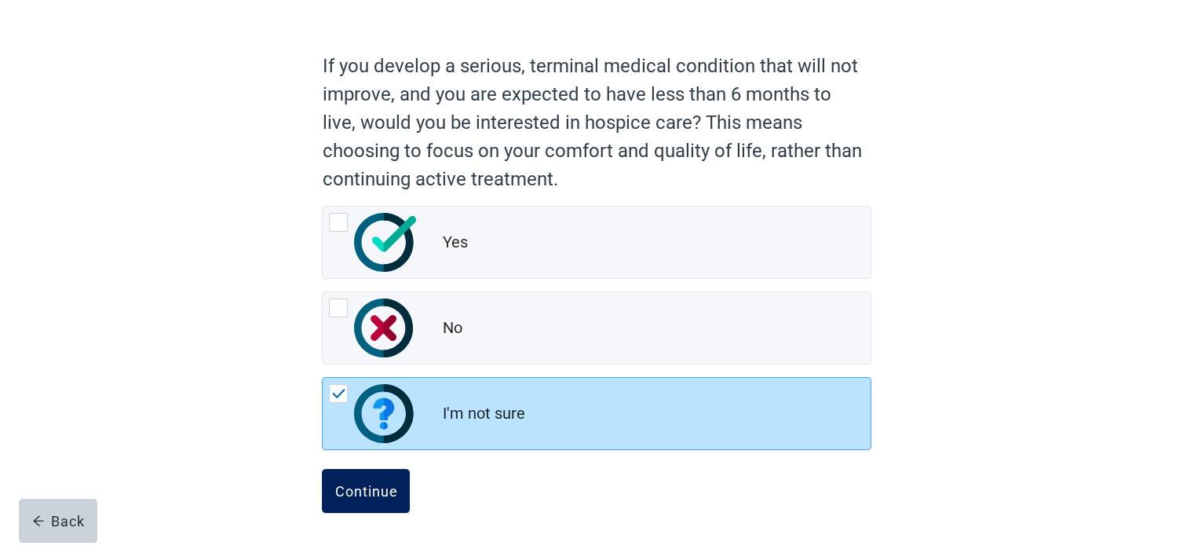
click at [386, 497] on button "Continue" at bounding box center [366, 491] width 88 height 44
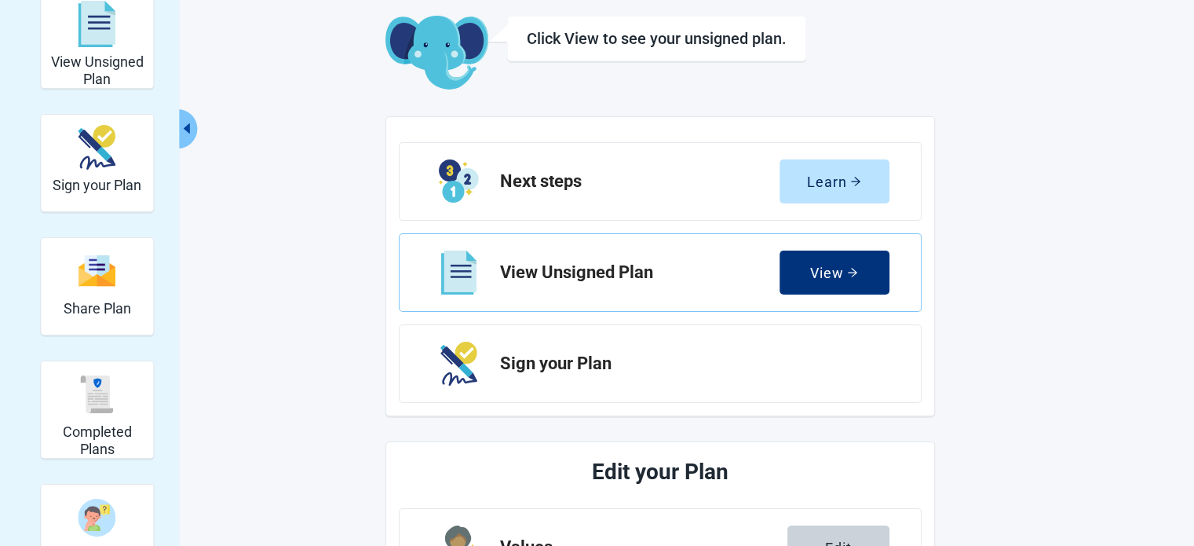
scroll to position [63, 0]
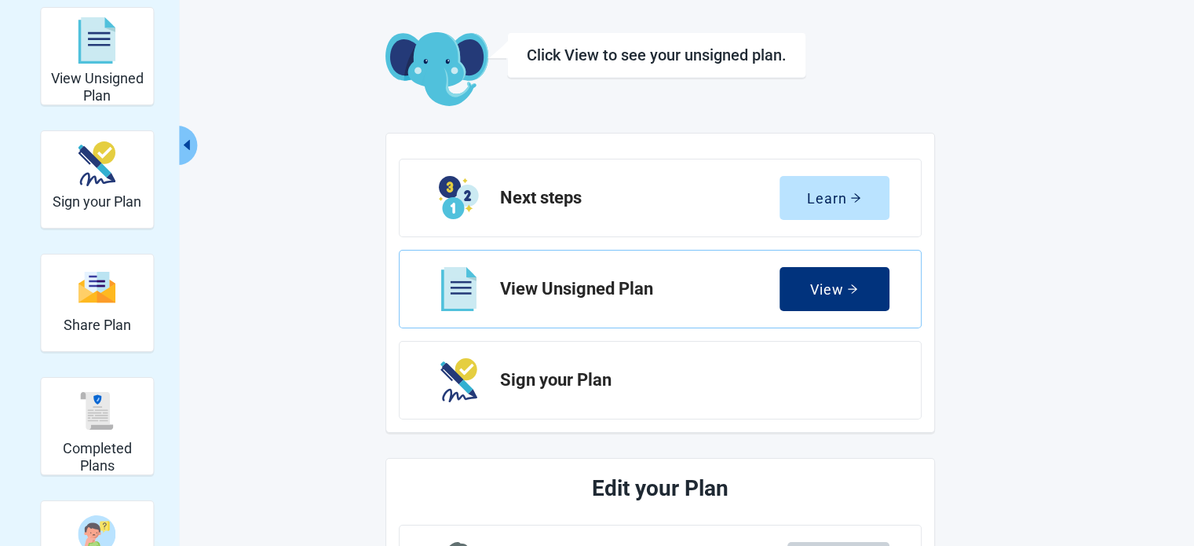
click at [817, 275] on button "View" at bounding box center [835, 289] width 110 height 44
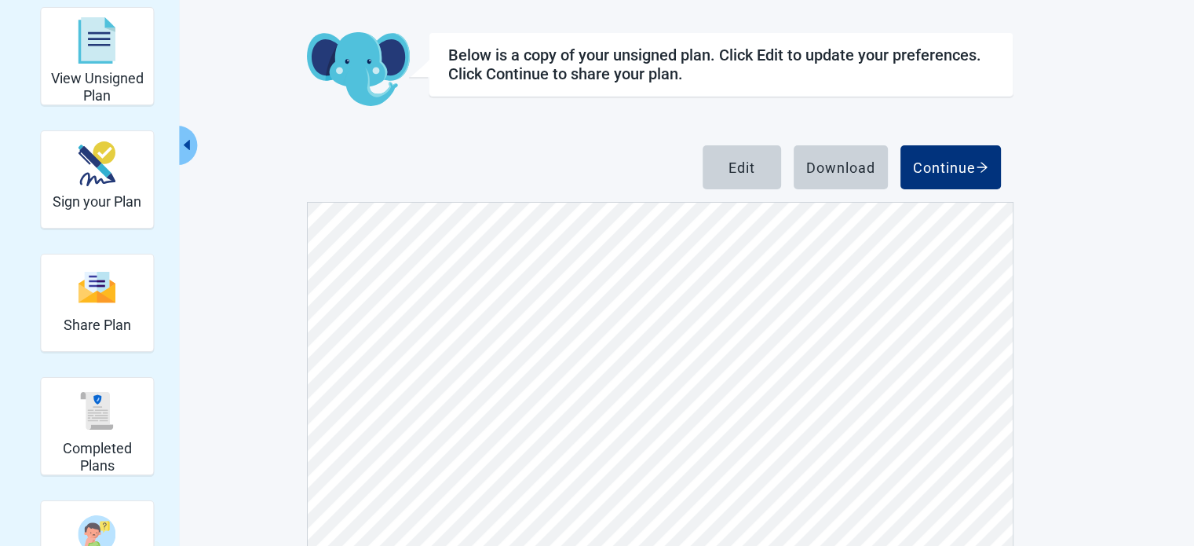
scroll to position [10600, 0]
click at [844, 163] on div "Download" at bounding box center [840, 167] width 69 height 16
